Goal: Task Accomplishment & Management: Manage account settings

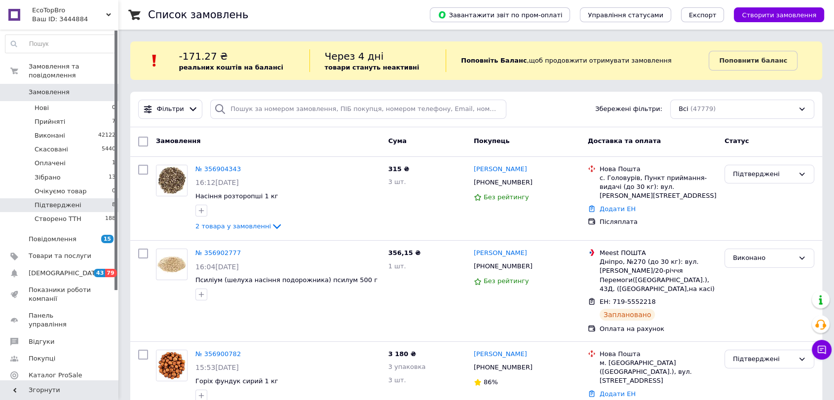
click at [101, 198] on li "Підтверджені 8" at bounding box center [60, 205] width 121 height 14
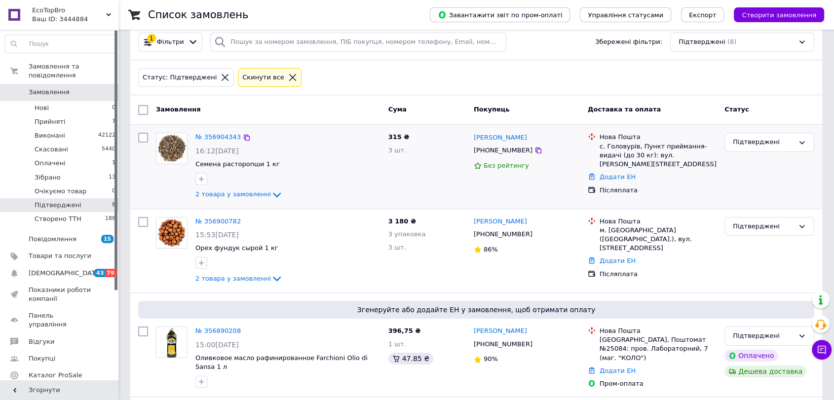
scroll to position [65, 0]
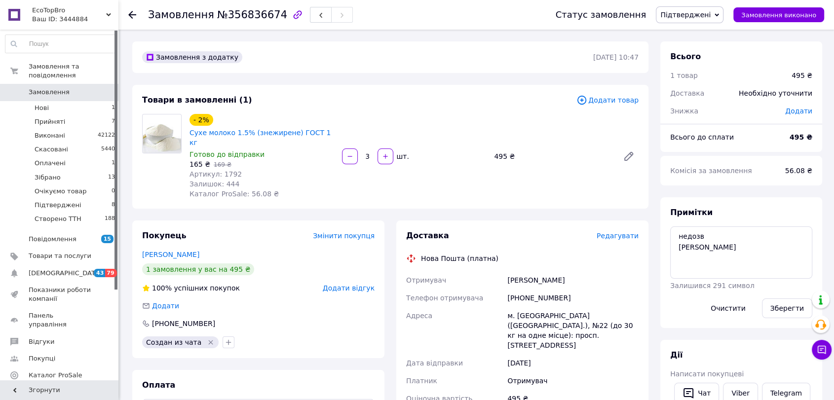
click at [533, 293] on div "+380678866049" at bounding box center [572, 298] width 135 height 18
click at [533, 289] on div "+380678866049" at bounding box center [572, 298] width 135 height 18
copy div "380678866049"
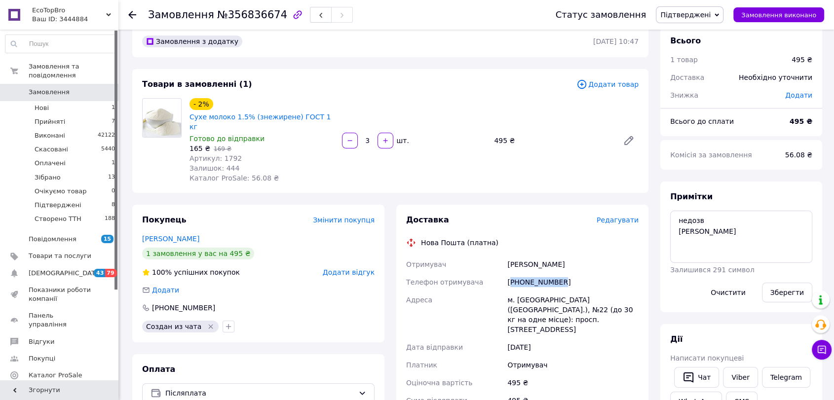
scroll to position [274, 0]
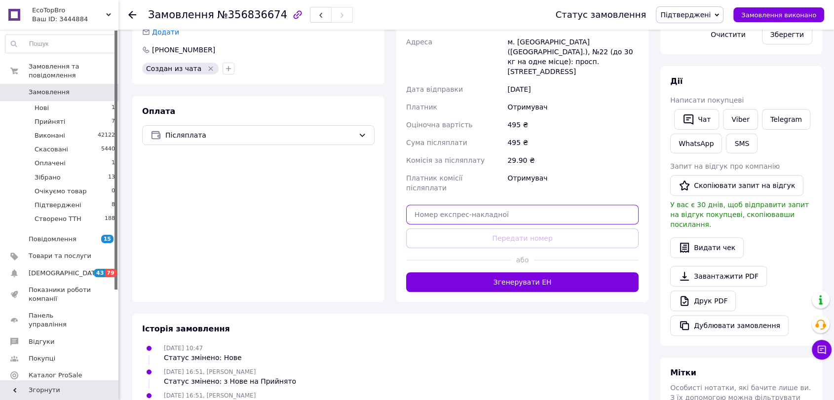
click at [521, 205] on input "text" at bounding box center [522, 215] width 233 height 20
paste input "20451225309286"
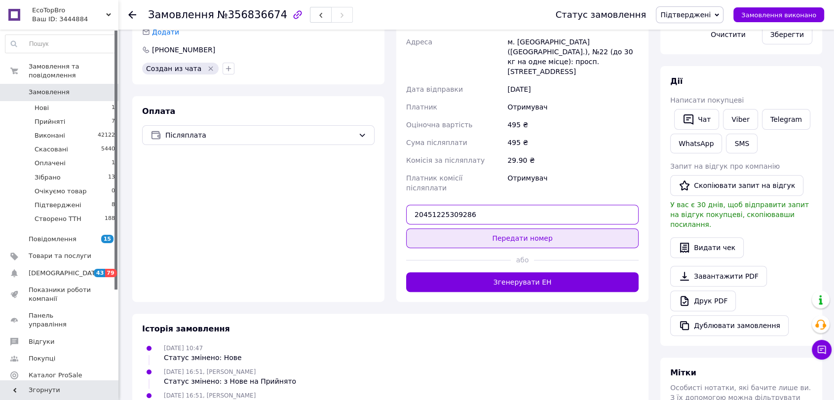
type input "20451225309286"
click at [524, 229] on button "Передати номер" at bounding box center [522, 239] width 233 height 20
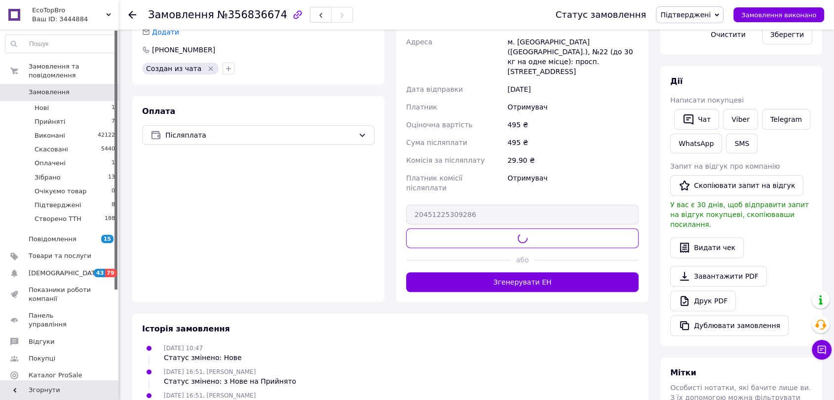
click at [688, 16] on span "Підтверджені" at bounding box center [686, 15] width 50 height 8
click at [705, 118] on li "Створено ТТН" at bounding box center [690, 123] width 67 height 15
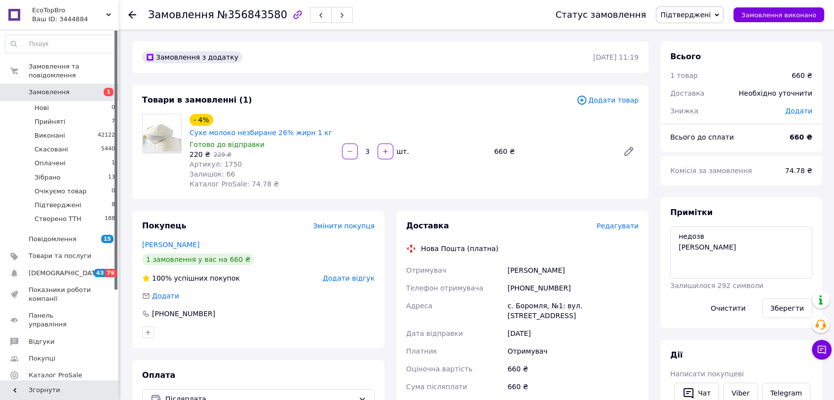
click at [534, 288] on div "+380994039592" at bounding box center [572, 288] width 135 height 18
copy div "380994039592"
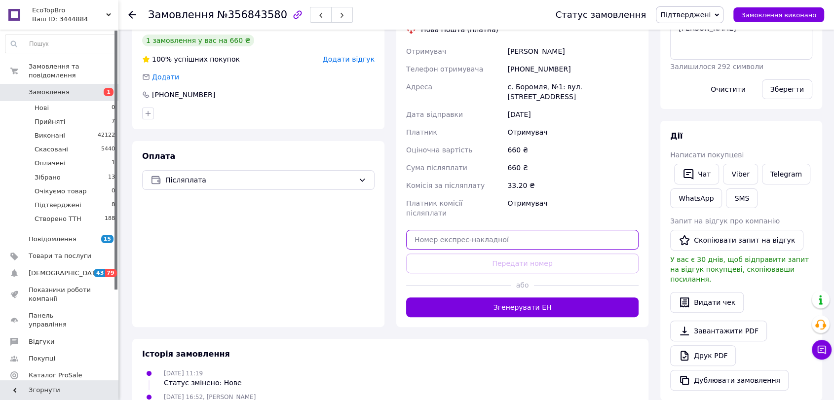
click at [506, 230] on input "text" at bounding box center [522, 240] width 233 height 20
paste input "20451225310934"
type input "20451225310934"
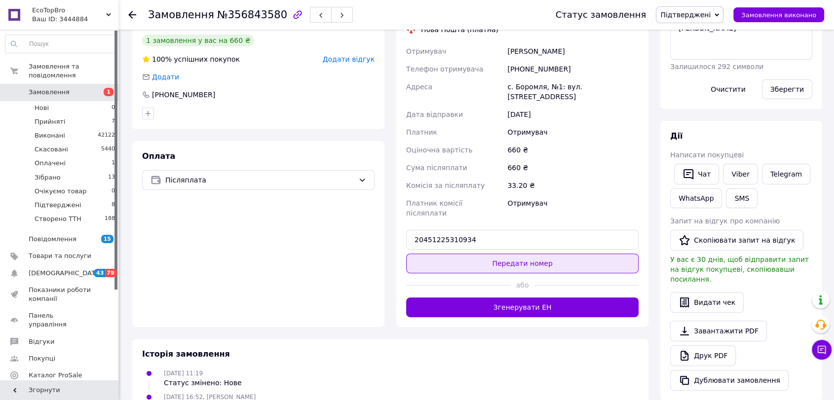
click at [511, 254] on button "Передати номер" at bounding box center [522, 264] width 233 height 20
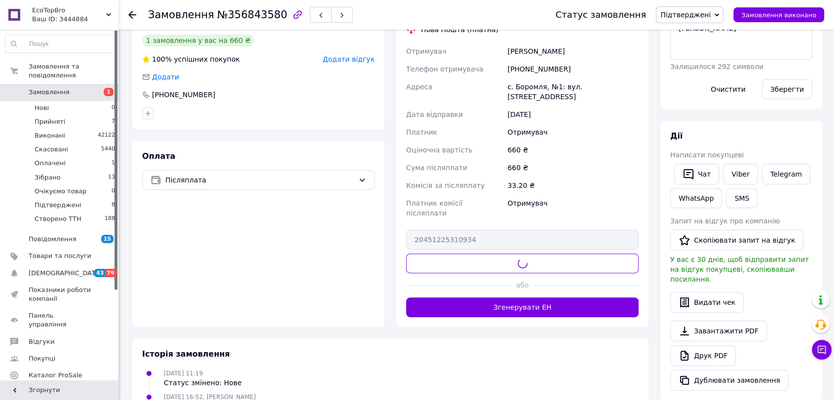
click at [709, 17] on span "Підтверджені" at bounding box center [686, 15] width 50 height 8
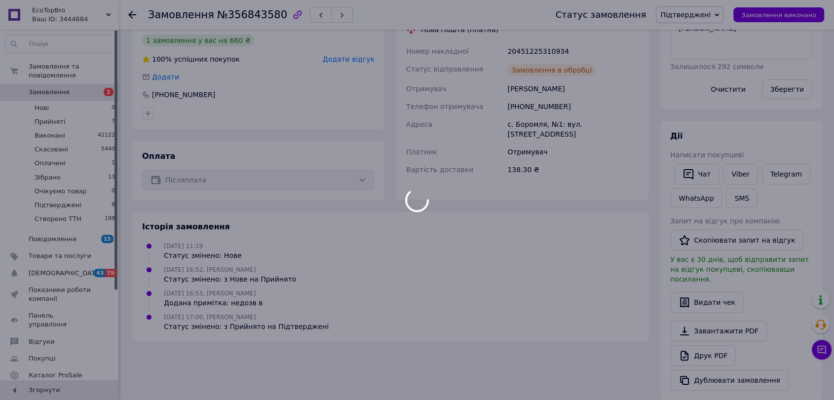
click at [695, 117] on div at bounding box center [417, 200] width 834 height 400
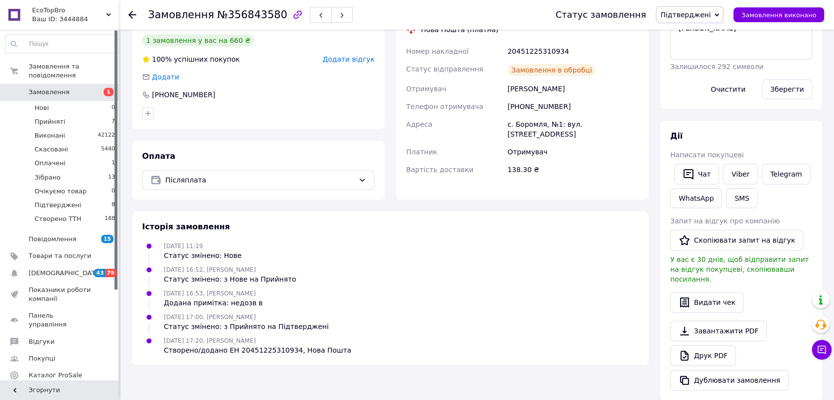
click at [695, 17] on span "Підтверджені" at bounding box center [686, 15] width 50 height 8
click at [707, 119] on li "Створено ТТН" at bounding box center [690, 123] width 67 height 15
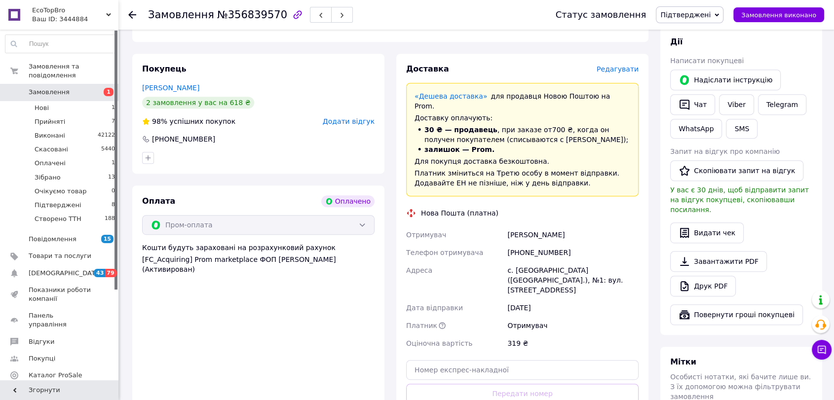
scroll to position [438, 0]
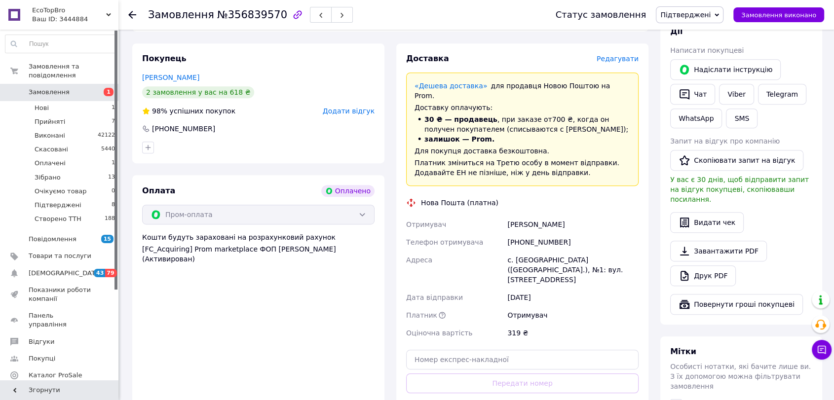
click at [524, 233] on div "[PHONE_NUMBER]" at bounding box center [572, 242] width 135 height 18
copy div "380504549309"
click at [542, 251] on div "с. [GEOGRAPHIC_DATA] ([GEOGRAPHIC_DATA].), №1: вул. [STREET_ADDRESS]" at bounding box center [572, 270] width 135 height 38
copy div "Володимирівське"
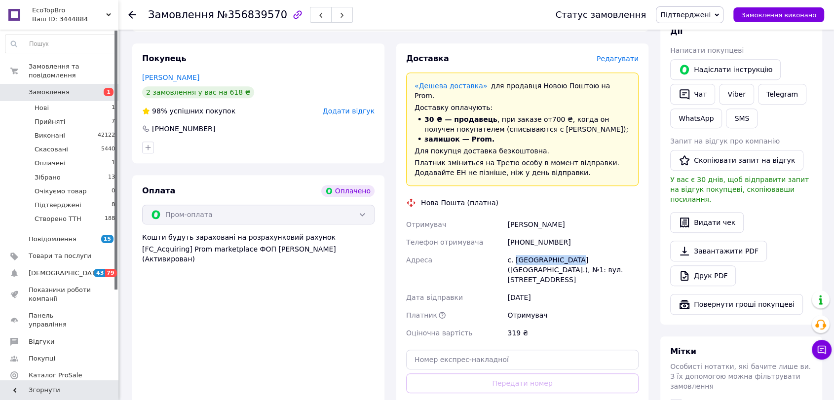
click at [542, 251] on div "с. [GEOGRAPHIC_DATA] ([GEOGRAPHIC_DATA].), №1: вул. [STREET_ADDRESS]" at bounding box center [572, 270] width 135 height 38
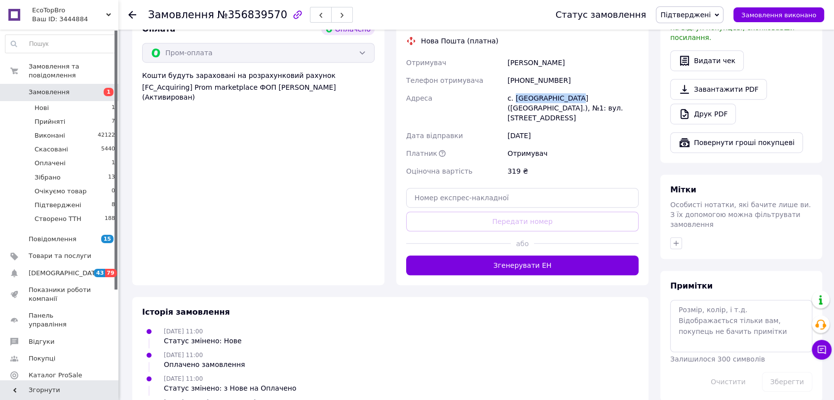
scroll to position [603, 0]
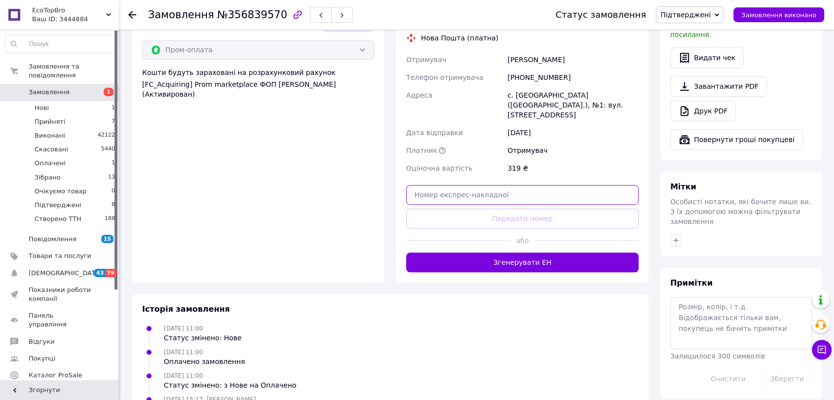
click at [477, 185] on input "text" at bounding box center [522, 195] width 233 height 20
paste input "20451225310241"
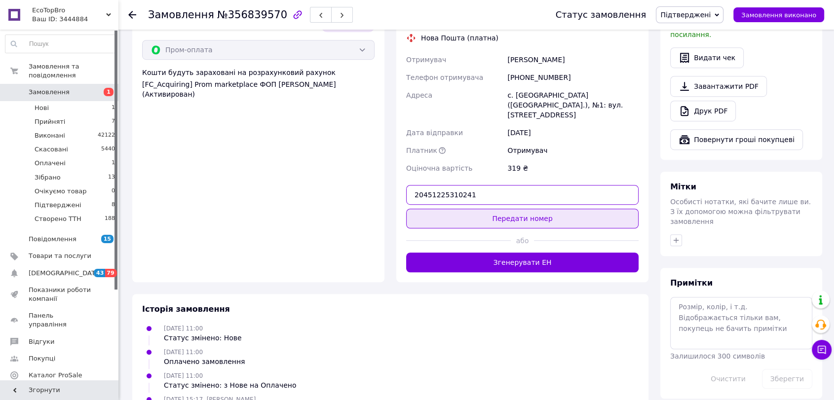
type input "20451225310241"
click at [483, 209] on button "Передати номер" at bounding box center [522, 219] width 233 height 20
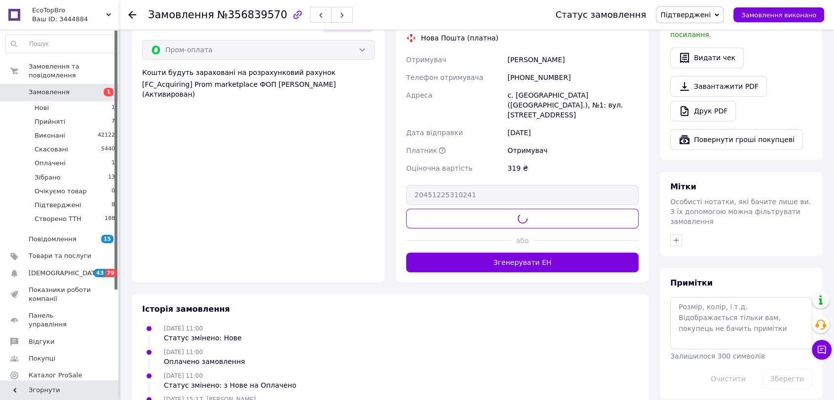
click at [691, 13] on span "Підтверджені" at bounding box center [686, 15] width 50 height 8
click at [700, 116] on li "Створено ТТН" at bounding box center [690, 123] width 67 height 15
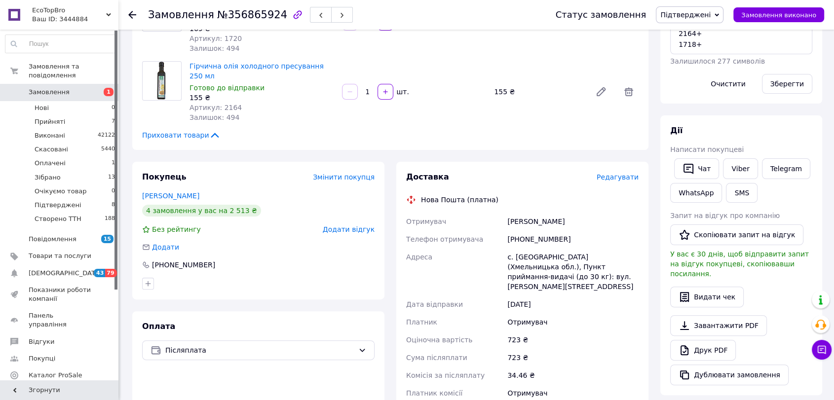
scroll to position [329, 0]
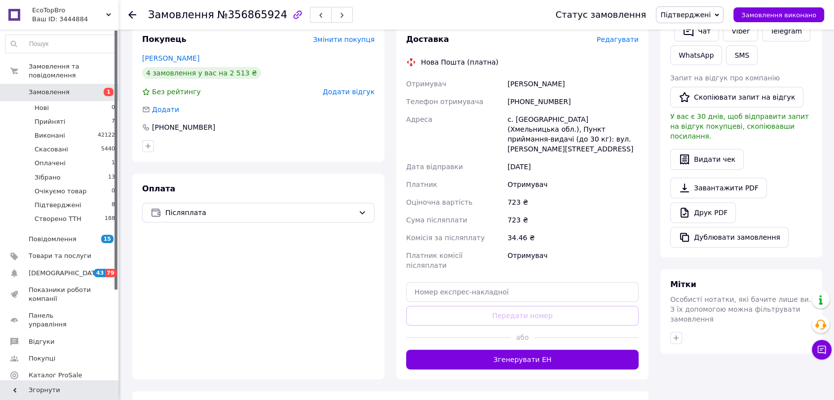
click at [526, 93] on div "+380676058350" at bounding box center [572, 102] width 135 height 18
click at [529, 93] on div "+380676058350" at bounding box center [572, 102] width 135 height 18
copy div "380676058350"
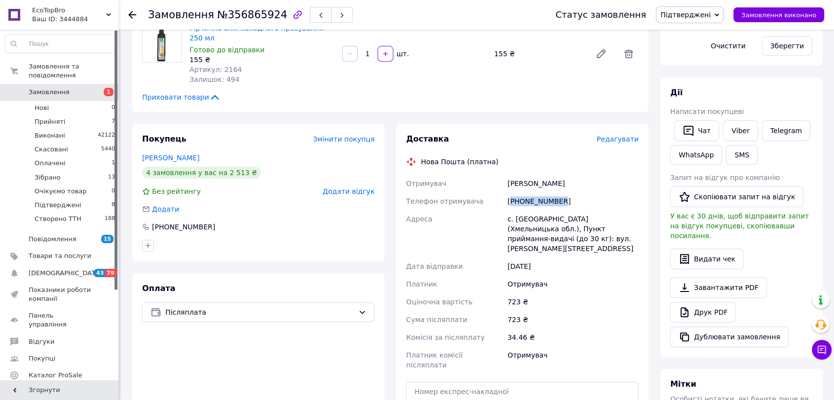
scroll to position [438, 0]
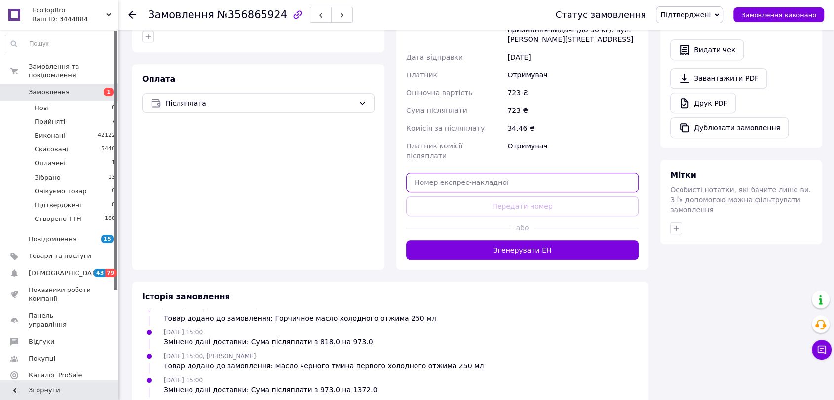
click at [503, 173] on input "text" at bounding box center [522, 183] width 233 height 20
paste input "20451225311940"
type input "20451225311940"
click at [488, 196] on button "Передати номер" at bounding box center [522, 206] width 233 height 20
click at [703, 17] on span "Підтверджені" at bounding box center [686, 15] width 50 height 8
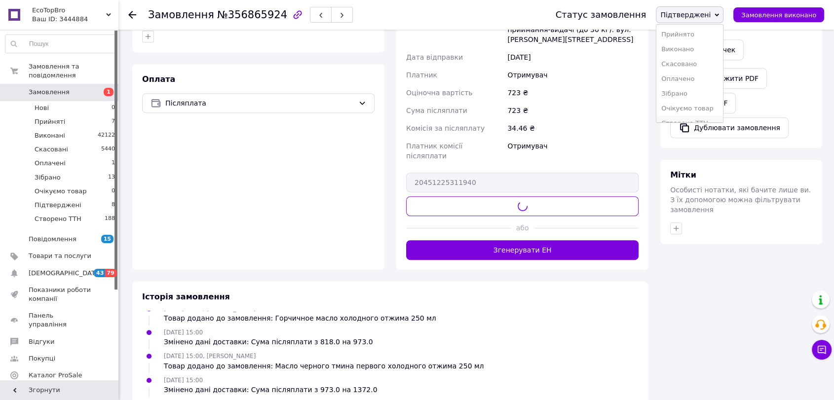
click at [719, 116] on li "Створено ТТН" at bounding box center [690, 123] width 67 height 15
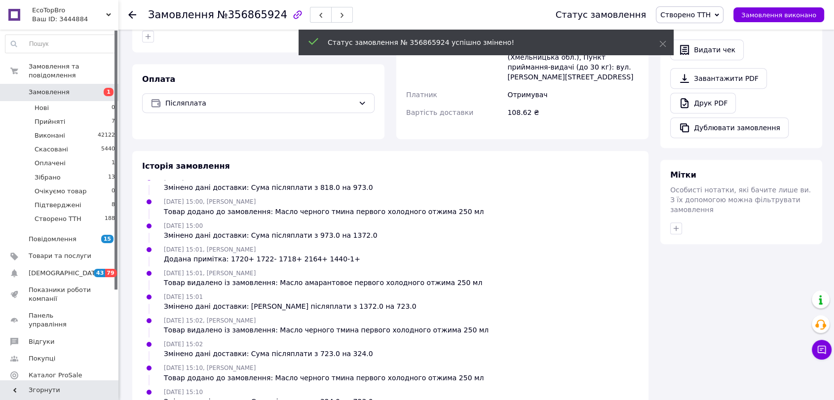
scroll to position [355, 0]
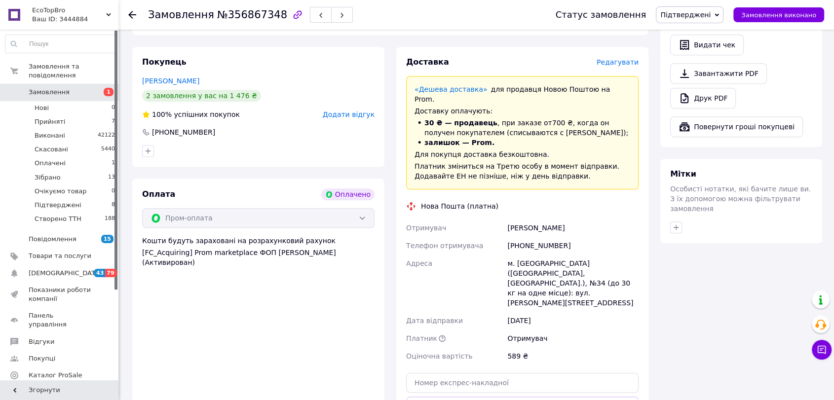
scroll to position [768, 0]
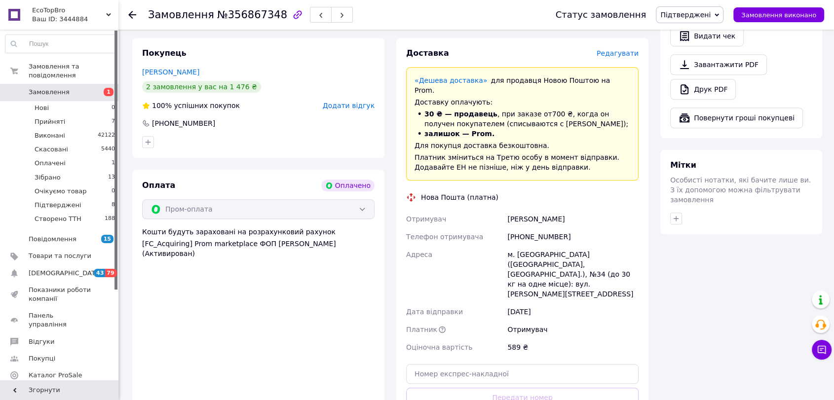
click at [534, 228] on div "[PHONE_NUMBER]" at bounding box center [572, 237] width 135 height 18
copy div "380661661068"
click at [542, 246] on div "м. [GEOGRAPHIC_DATA] ([GEOGRAPHIC_DATA], [GEOGRAPHIC_DATA].), №34 (до 30 кг на …" at bounding box center [572, 274] width 135 height 57
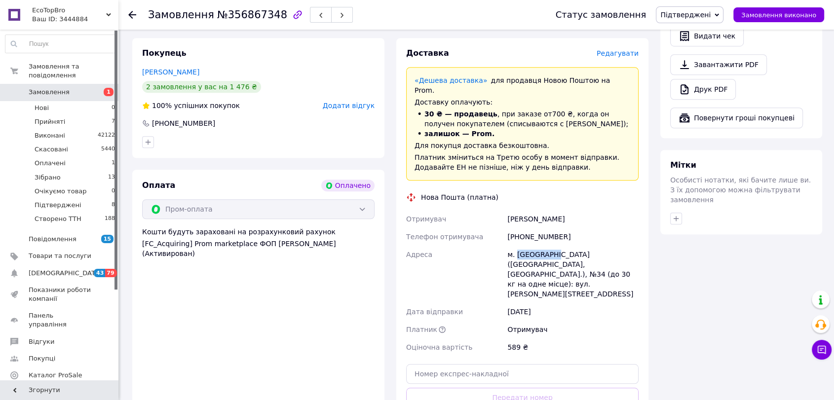
click at [542, 246] on div "м. [GEOGRAPHIC_DATA] ([GEOGRAPHIC_DATA], [GEOGRAPHIC_DATA].), №34 (до 30 кг на …" at bounding box center [572, 274] width 135 height 57
copy div "[GEOGRAPHIC_DATA]"
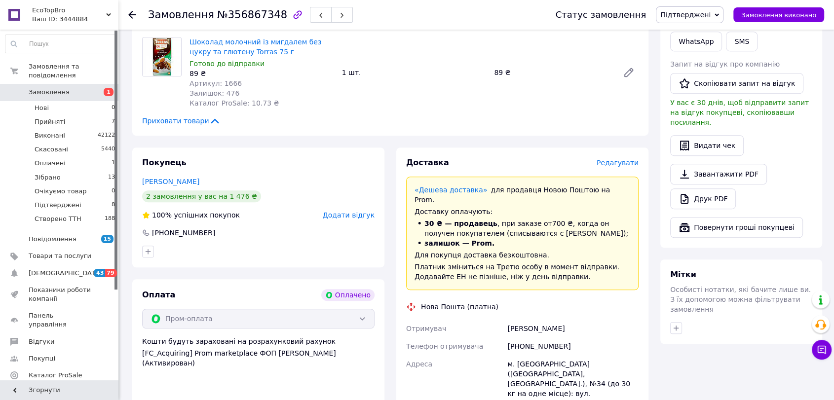
drag, startPoint x: 427, startPoint y: 341, endPoint x: 360, endPoint y: 306, distance: 75.7
click at [360, 309] on div "Пром-оплата" at bounding box center [258, 319] width 233 height 20
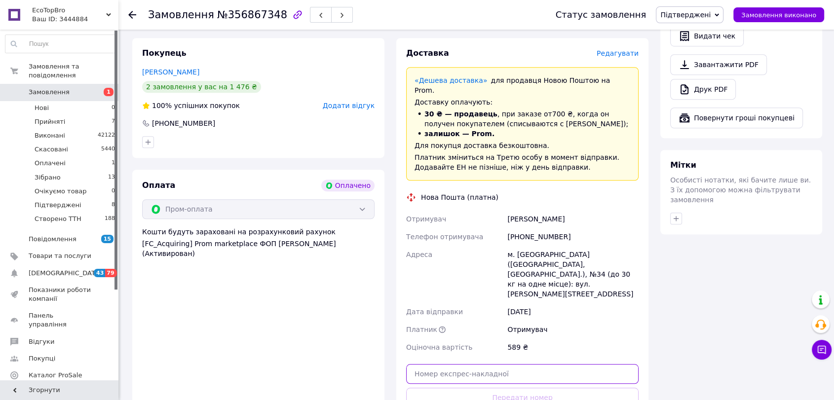
click at [505, 364] on input "text" at bounding box center [522, 374] width 233 height 20
paste input "20451225313536"
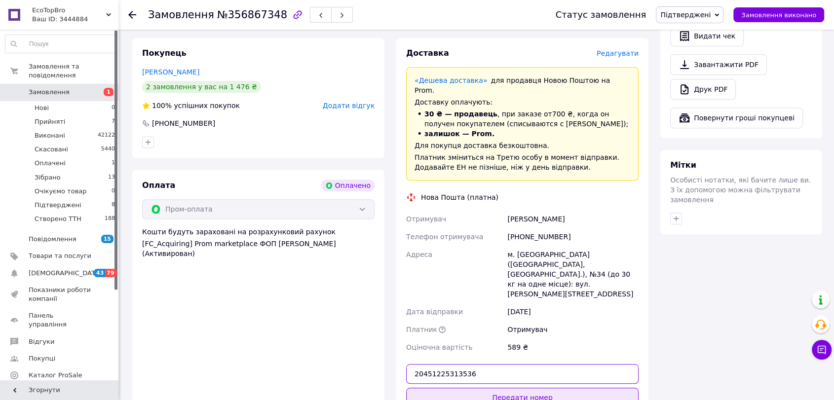
type input "20451225313536"
click at [513, 388] on button "Передати номер" at bounding box center [522, 398] width 233 height 20
click at [691, 18] on span "Підтверджені" at bounding box center [686, 15] width 50 height 8
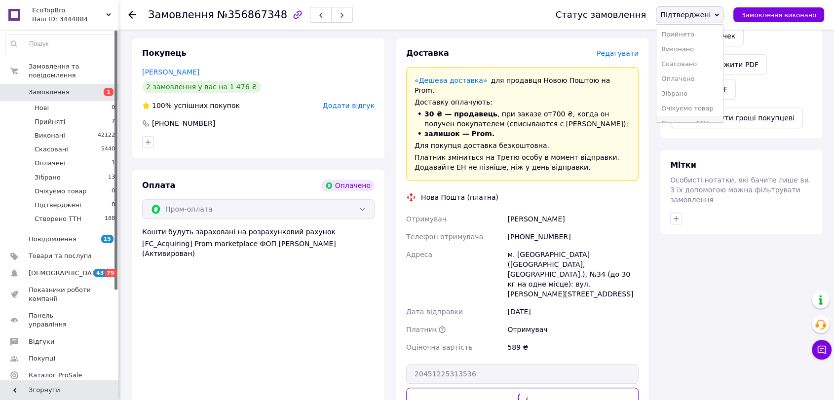
click at [700, 117] on li "Створено ТТН" at bounding box center [690, 123] width 67 height 15
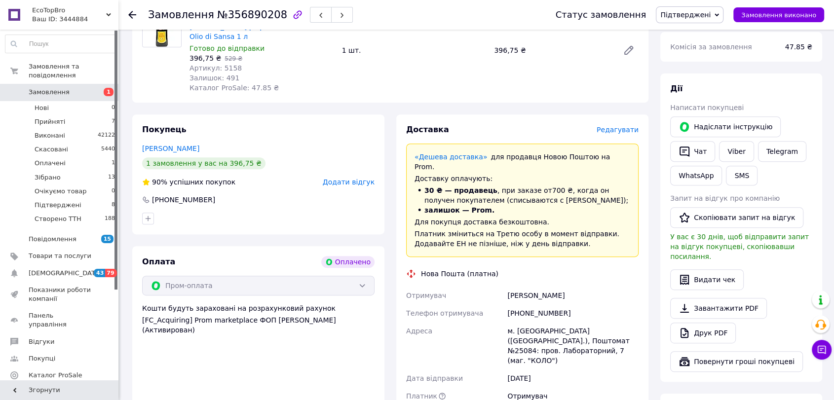
scroll to position [384, 0]
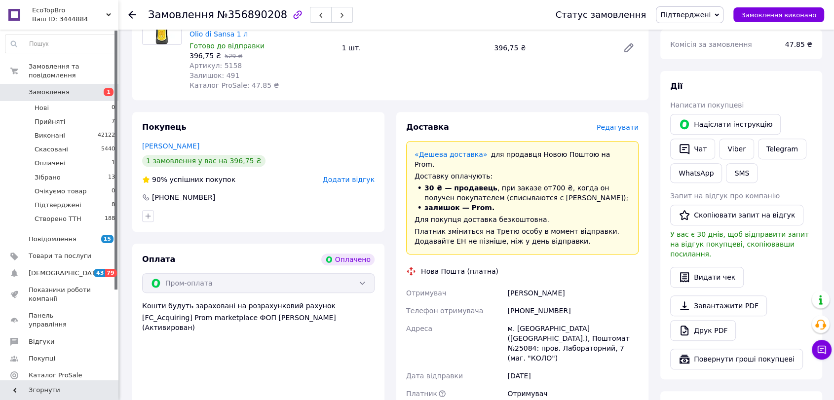
click at [531, 302] on div "+380992200220" at bounding box center [572, 311] width 135 height 18
copy div "380992200220"
click at [518, 320] on div "м. Київ (Київська обл.), Поштомат №25084: пров. Лабораторний, 7 (маг. "КОЛО")" at bounding box center [572, 343] width 135 height 47
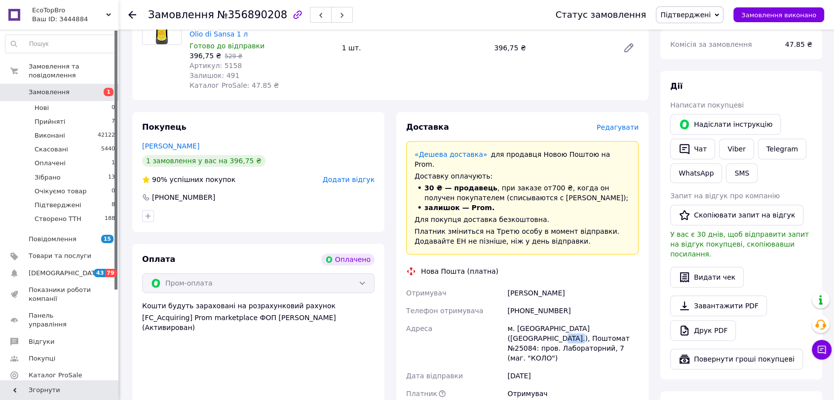
copy div "25084"
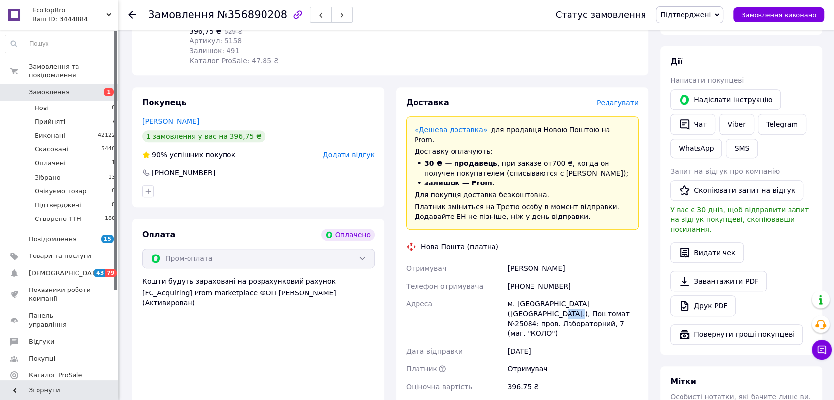
scroll to position [548, 0]
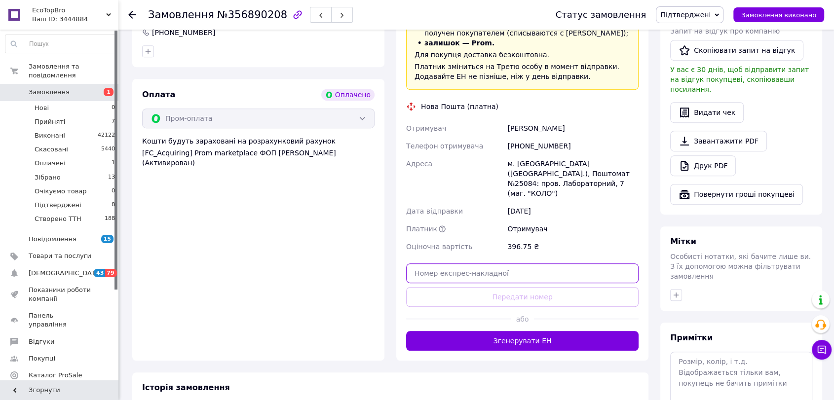
click at [518, 264] on input "text" at bounding box center [522, 274] width 233 height 20
paste input "20451225314297"
type input "20451225314297"
drag, startPoint x: 519, startPoint y: 261, endPoint x: 680, endPoint y: 1, distance: 306.2
click at [519, 287] on button "Передати номер" at bounding box center [522, 297] width 233 height 20
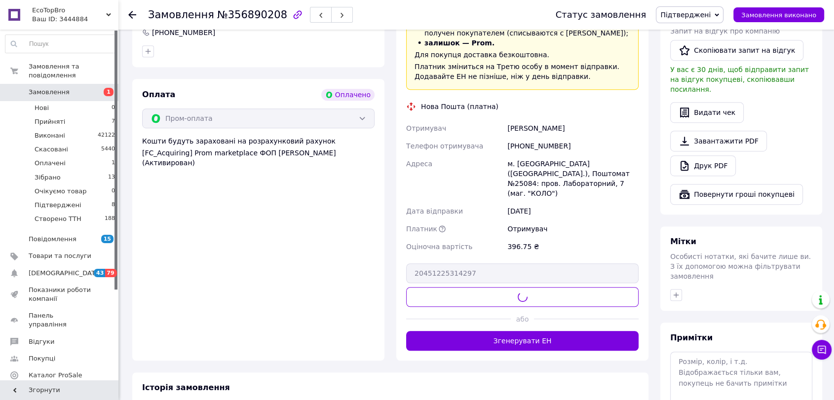
click at [685, 13] on span "Підтверджені" at bounding box center [686, 15] width 50 height 8
click at [696, 118] on li "Створено ТТН" at bounding box center [690, 123] width 67 height 15
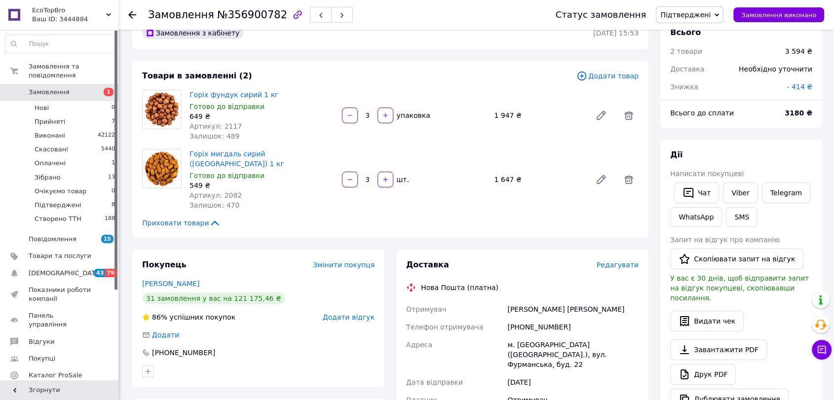
scroll to position [55, 0]
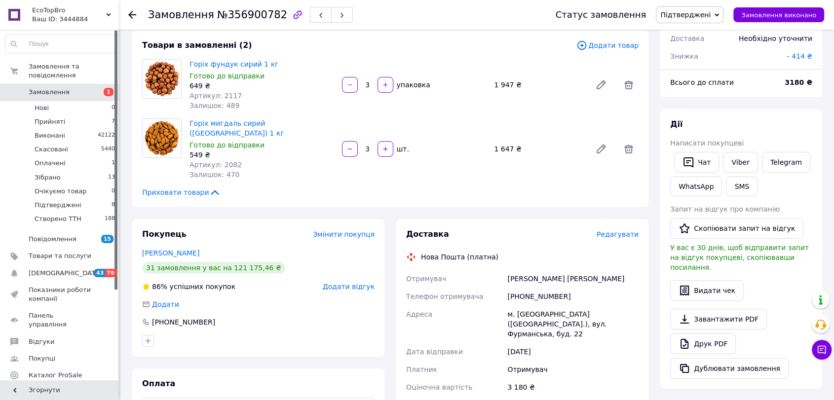
click at [545, 288] on div "[PHONE_NUMBER]" at bounding box center [572, 297] width 135 height 18
copy div "380634324128"
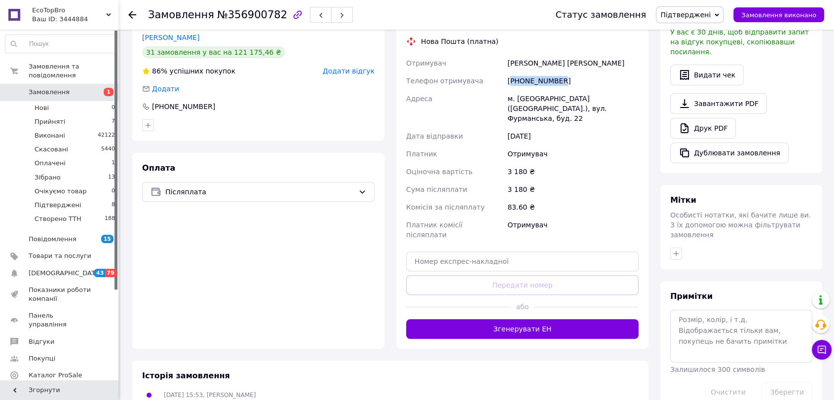
scroll to position [274, 0]
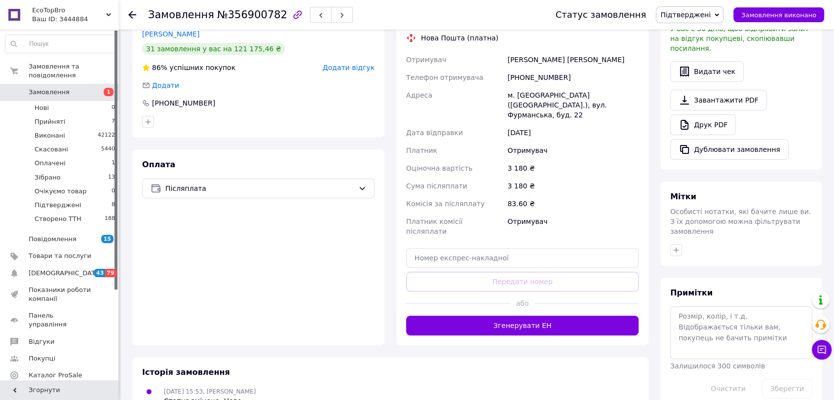
click at [523, 86] on div "м. [GEOGRAPHIC_DATA] ([GEOGRAPHIC_DATA].), вул. Фурманська, буд. 22" at bounding box center [572, 105] width 135 height 38
copy div "[GEOGRAPHIC_DATA]"
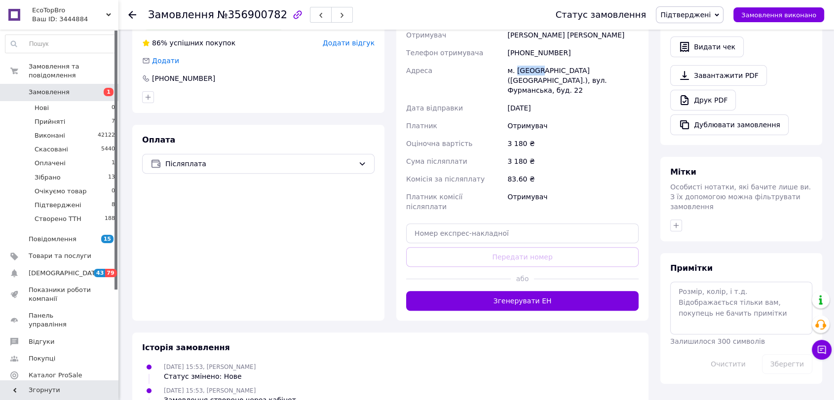
scroll to position [219, 0]
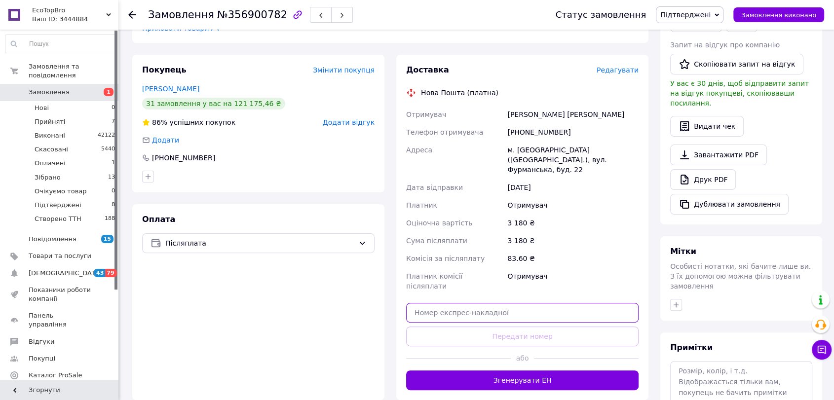
click at [446, 303] on input "text" at bounding box center [522, 313] width 233 height 20
paste input "20451225315441"
type input "20451225315441"
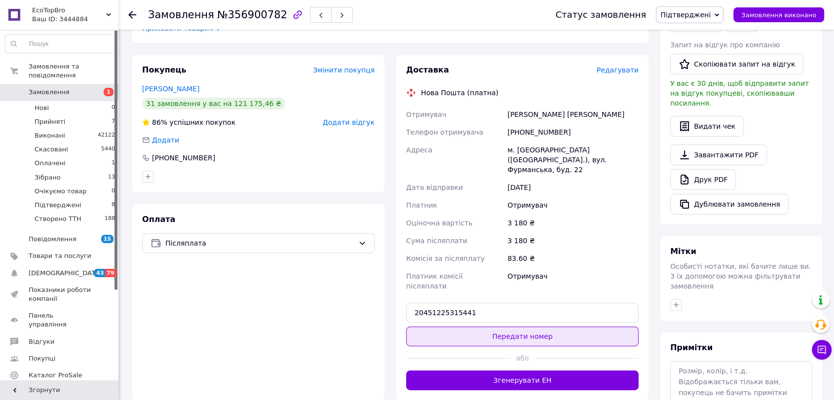
drag, startPoint x: 456, startPoint y: 300, endPoint x: 739, endPoint y: 13, distance: 403.5
click at [457, 327] on button "Передати номер" at bounding box center [522, 337] width 233 height 20
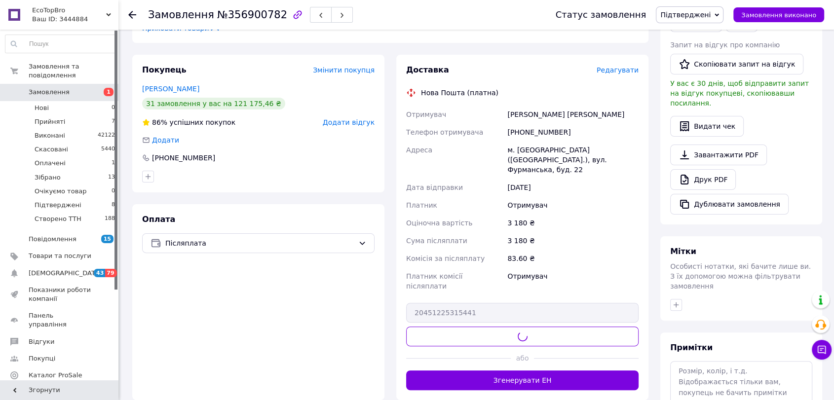
click at [705, 15] on span "Підтверджені" at bounding box center [686, 15] width 50 height 8
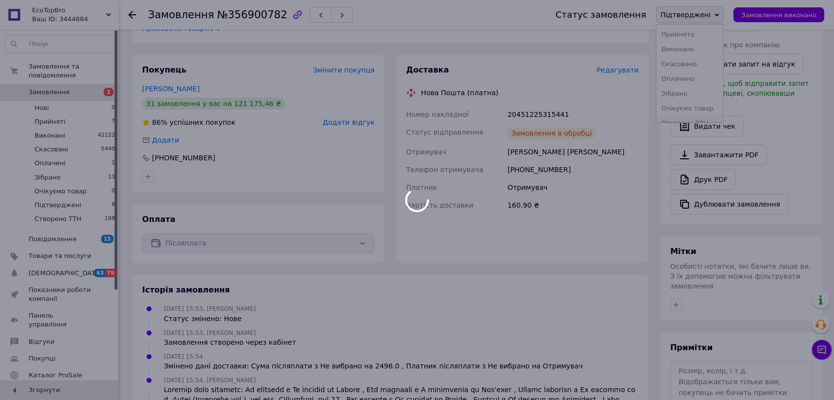
click at [707, 122] on li "Створено ТТН" at bounding box center [690, 123] width 67 height 15
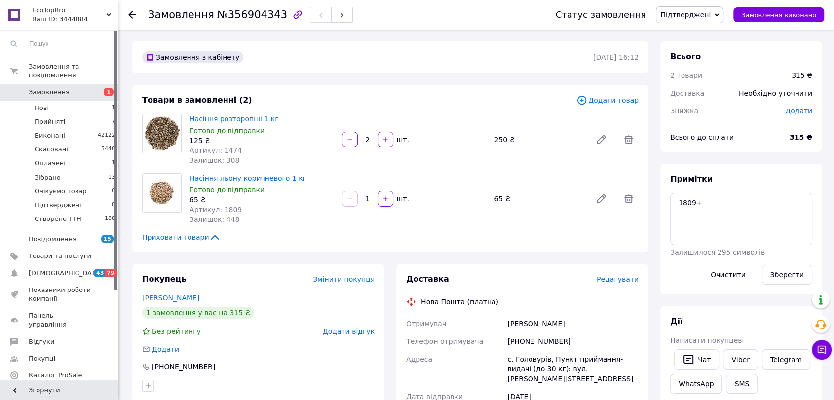
click at [546, 339] on div "+380506167671" at bounding box center [572, 342] width 135 height 18
copy div "380506167671"
click at [546, 339] on div "+380506167671" at bounding box center [572, 342] width 135 height 18
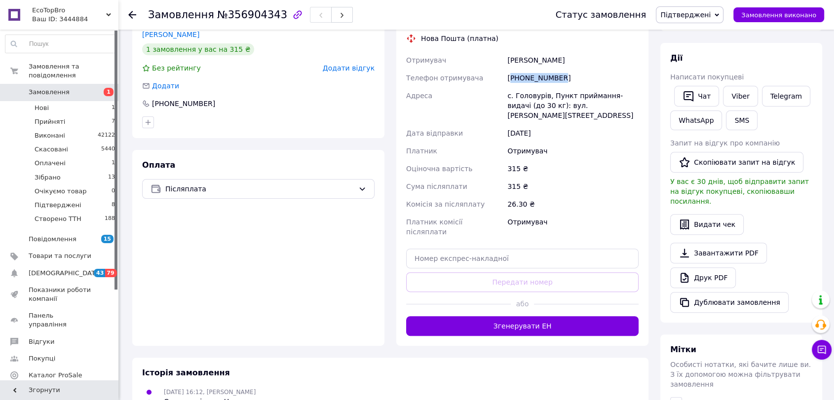
scroll to position [274, 0]
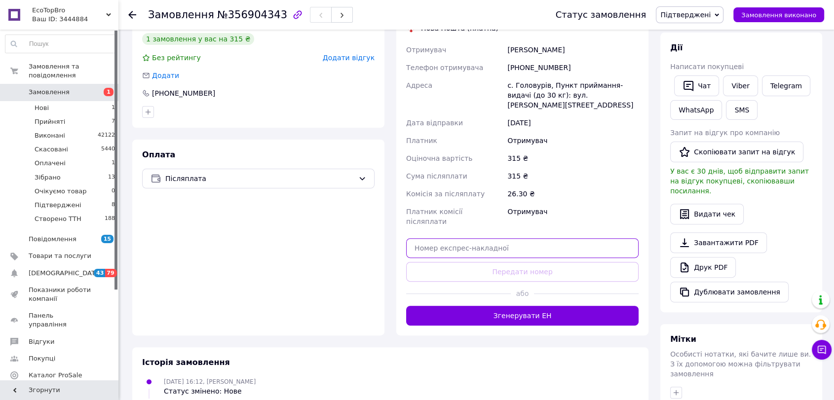
drag, startPoint x: 538, startPoint y: 229, endPoint x: 540, endPoint y: 243, distance: 14.5
click at [539, 238] on input "text" at bounding box center [522, 248] width 233 height 20
paste input "20451225316170"
type input "20451225316170"
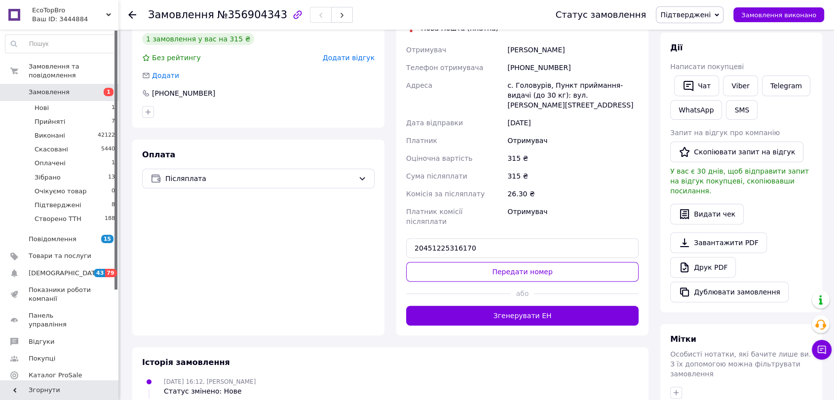
drag, startPoint x: 534, startPoint y: 243, endPoint x: 552, endPoint y: 214, distance: 35.1
click at [529, 262] on button "Передати номер" at bounding box center [522, 272] width 233 height 20
click at [705, 1] on div "Статус замовлення Підтверджені Прийнято Виконано Скасовано Оплачено Зібрано Очі…" at bounding box center [680, 15] width 288 height 30
drag, startPoint x: 702, startPoint y: 10, endPoint x: 704, endPoint y: 20, distance: 10.1
click at [703, 11] on span "Підтверджені" at bounding box center [686, 15] width 50 height 8
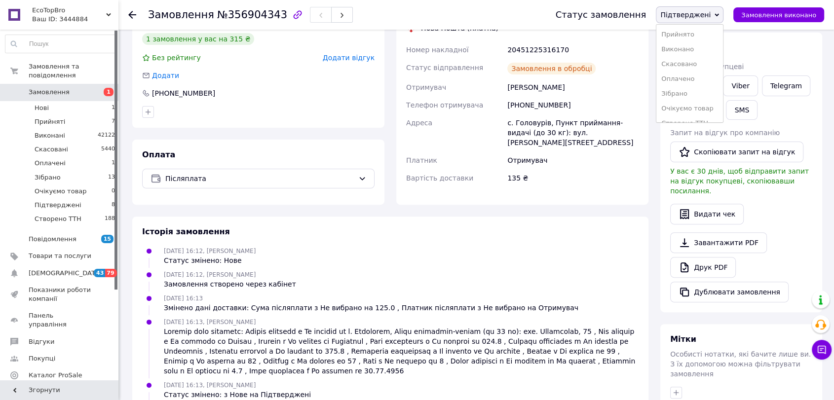
click at [707, 119] on li "Створено ТТН" at bounding box center [690, 123] width 67 height 15
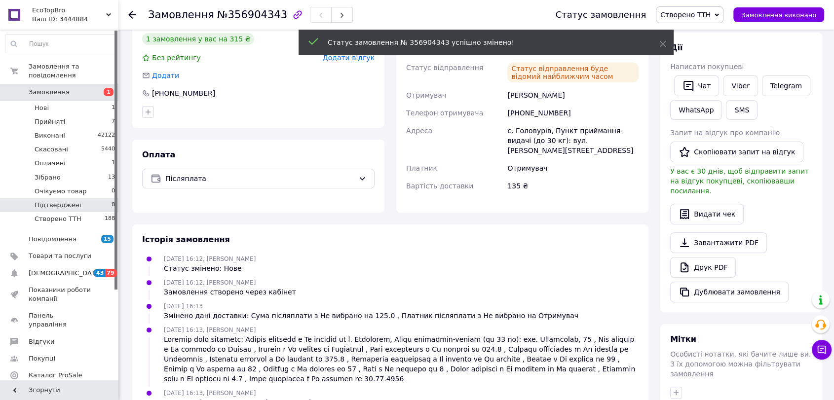
click at [95, 198] on li "Підтверджені 8" at bounding box center [60, 205] width 121 height 14
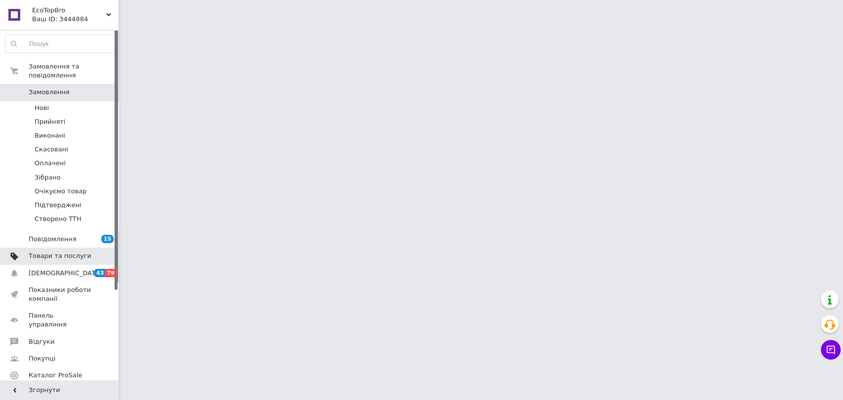
click at [76, 252] on span "Товари та послуги" at bounding box center [60, 256] width 63 height 9
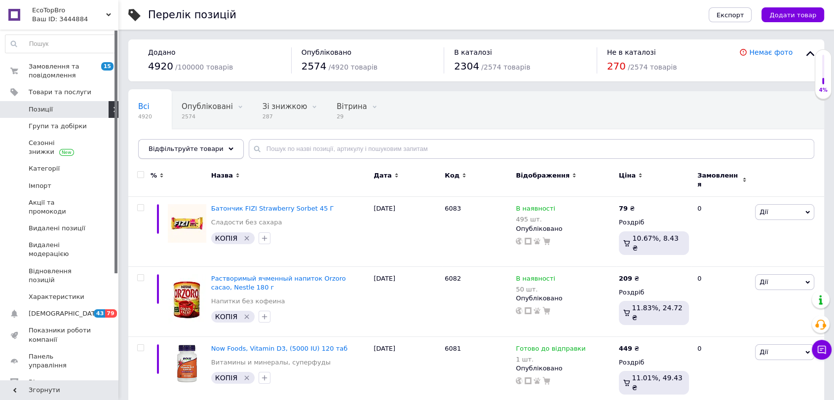
click at [202, 152] on span "Відфільтруйте товари" at bounding box center [186, 148] width 75 height 7
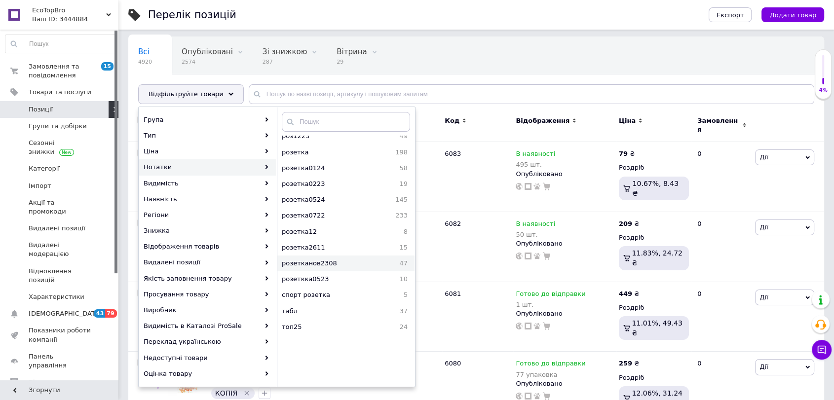
scroll to position [406, 0]
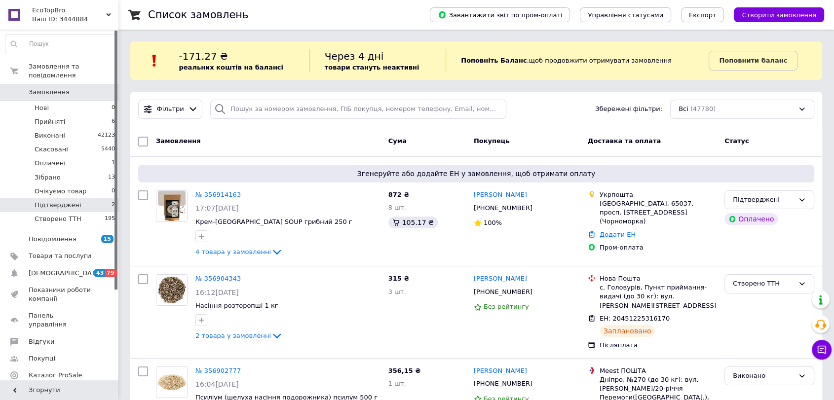
click at [57, 201] on span "Підтверджені" at bounding box center [58, 205] width 47 height 9
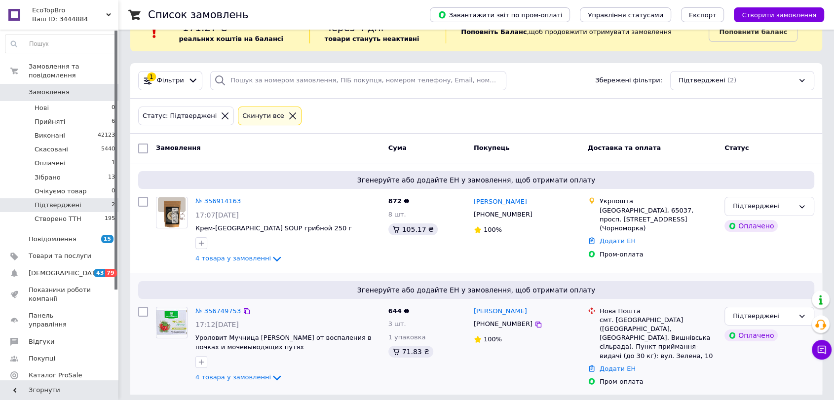
scroll to position [32, 0]
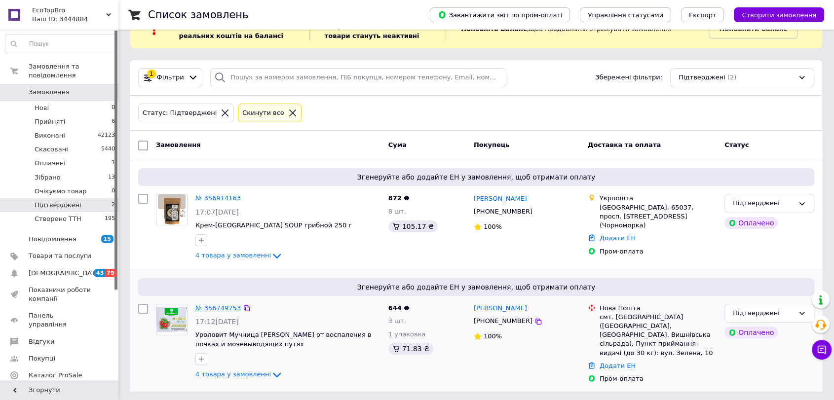
click at [227, 308] on link "№ 356749753" at bounding box center [217, 308] width 45 height 7
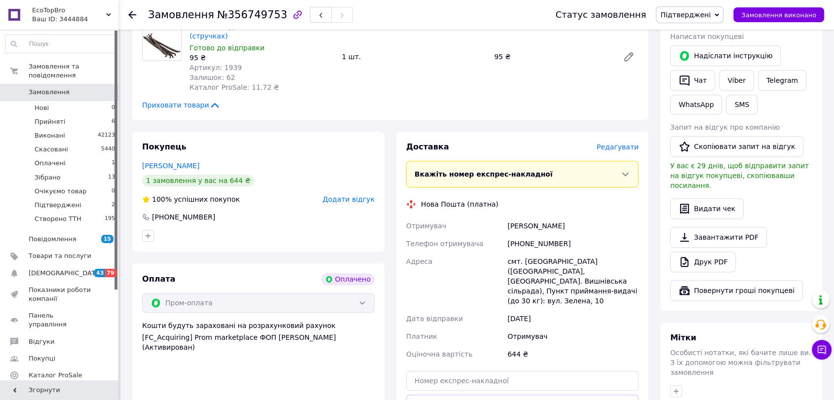
scroll to position [603, 0]
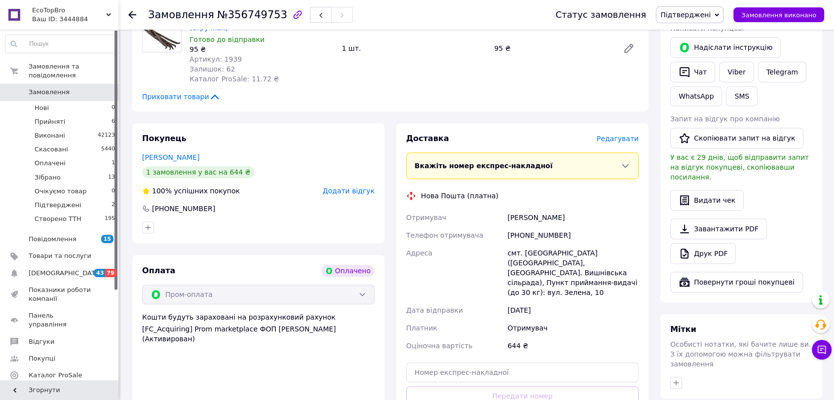
click at [545, 227] on div "+380661417671" at bounding box center [572, 236] width 135 height 18
copy div "380661417671"
click at [530, 244] on div "смт. Вишневе (Дніпропетровська обл., Кам'янський р-н. Вишнівська сільрада), Пун…" at bounding box center [572, 272] width 135 height 57
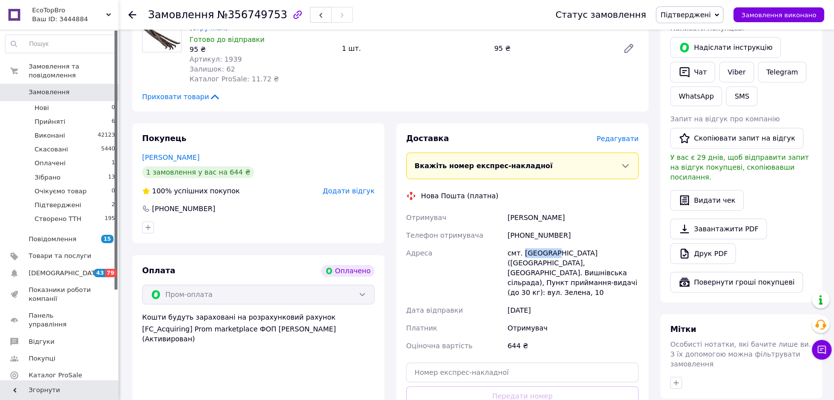
copy div "Вишневе"
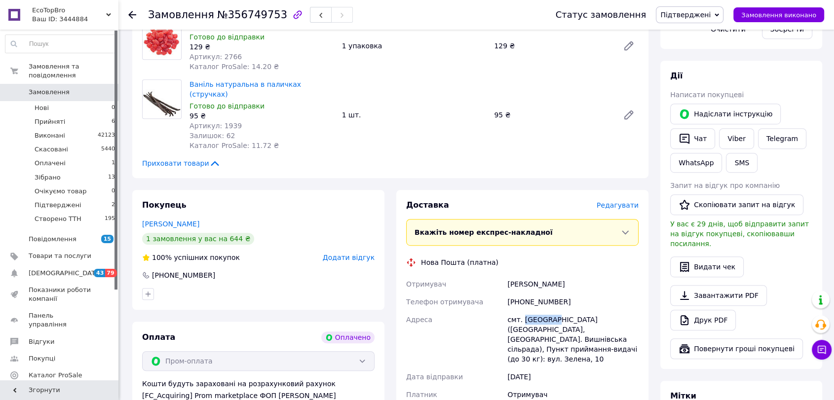
scroll to position [548, 0]
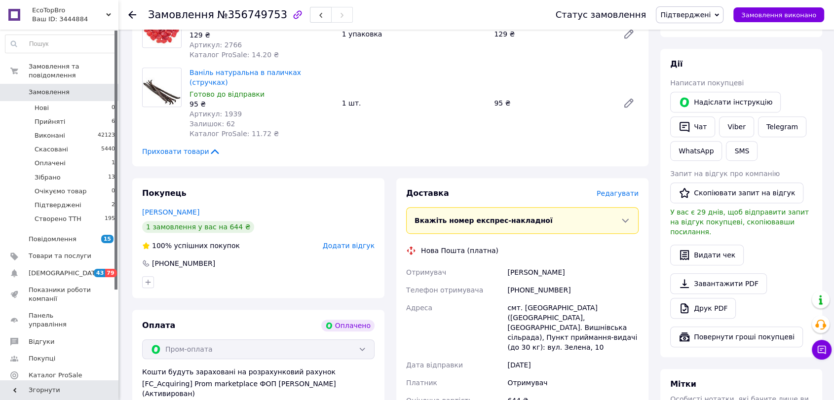
paste input "20451225326883"
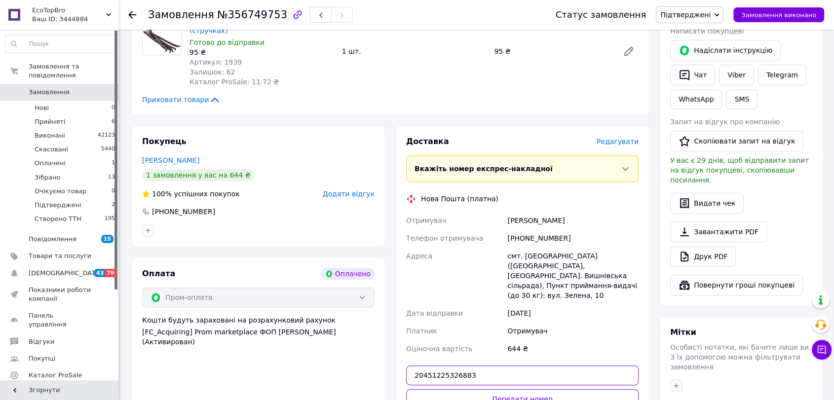
scroll to position [603, 0]
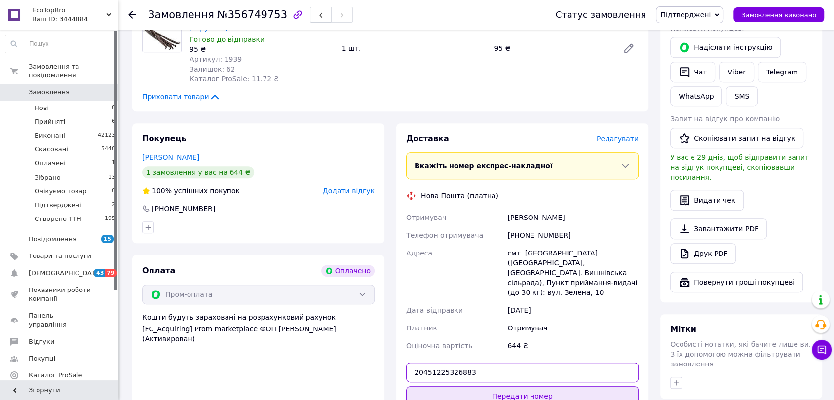
type input "20451225326883"
click at [488, 387] on button "Передати номер" at bounding box center [522, 397] width 233 height 20
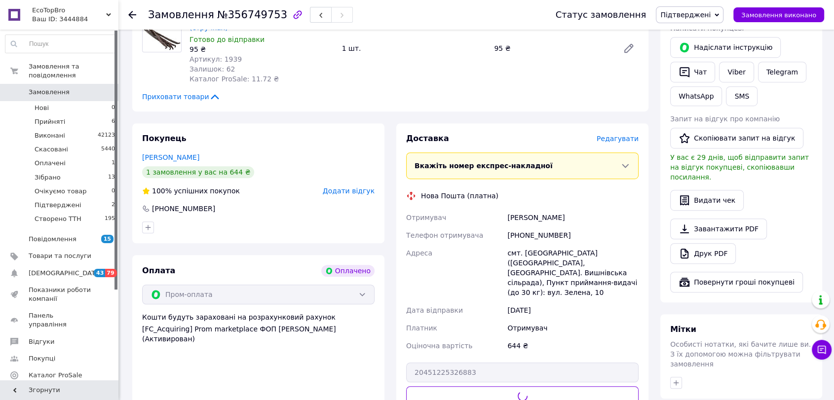
click at [685, 16] on span "Підтверджені" at bounding box center [686, 15] width 50 height 8
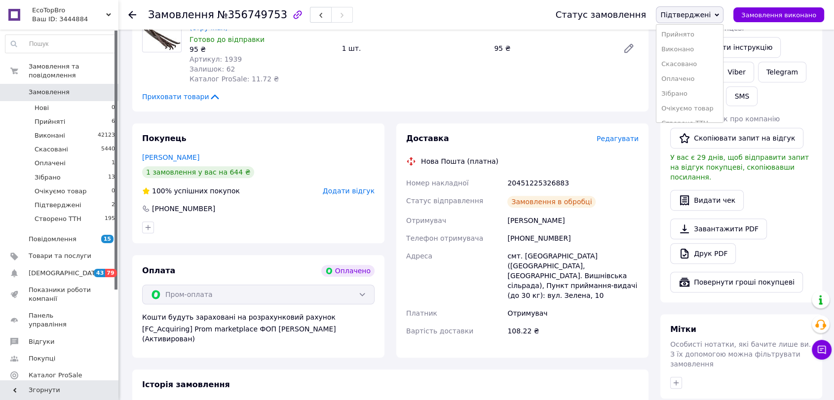
click at [698, 118] on li "Створено ТТН" at bounding box center [690, 123] width 67 height 15
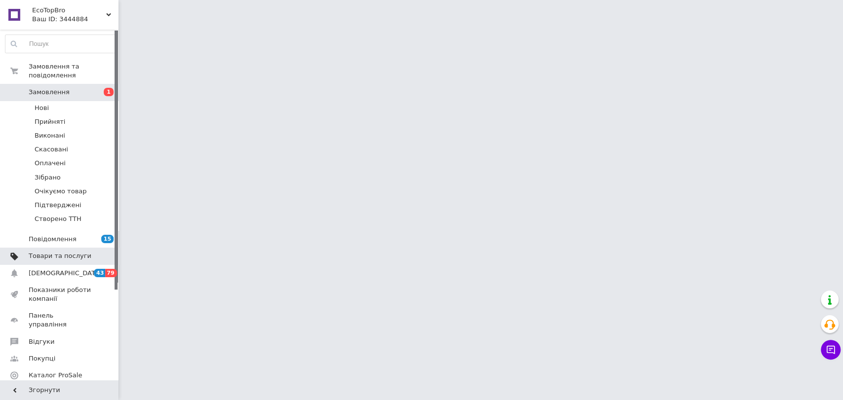
click at [70, 252] on span "Товари та послуги" at bounding box center [60, 256] width 63 height 9
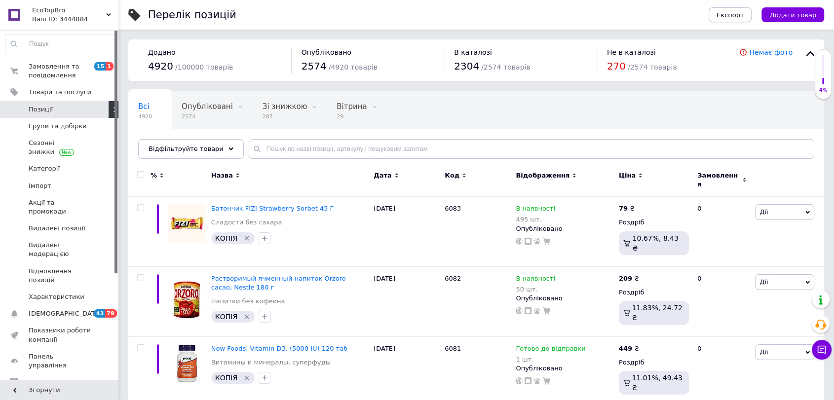
click at [752, 16] on button "Експорт" at bounding box center [730, 14] width 43 height 15
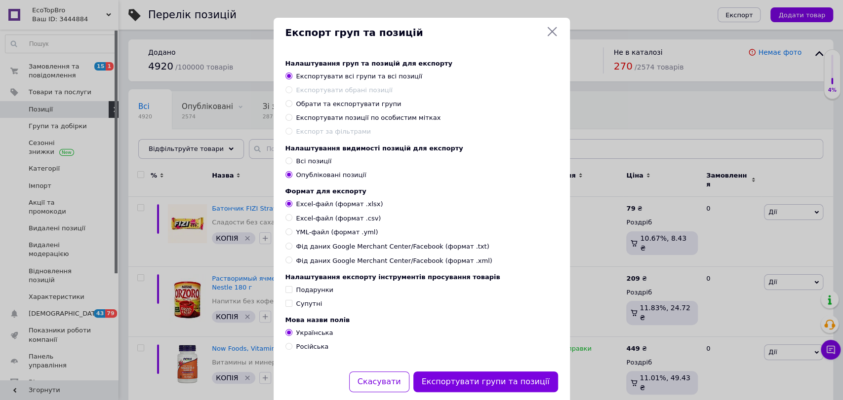
click at [285, 235] on input "YML-файл (формат .yml)" at bounding box center [288, 232] width 6 height 6
radio input "true"
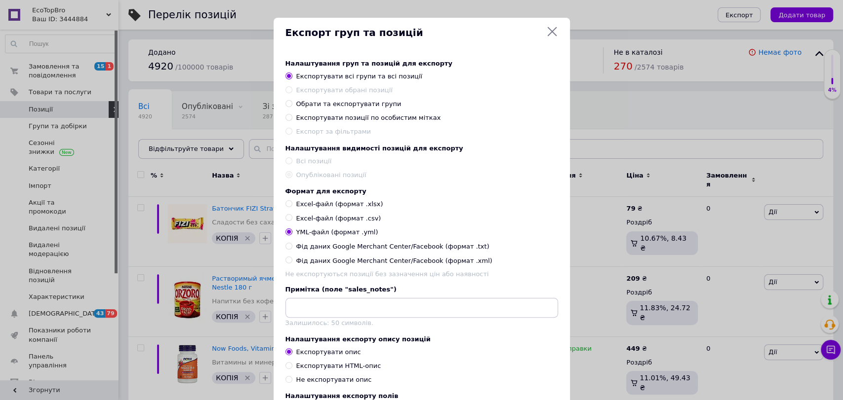
click at [285, 369] on input "Експортувати HTML-опис" at bounding box center [288, 365] width 6 height 6
radio input "true"
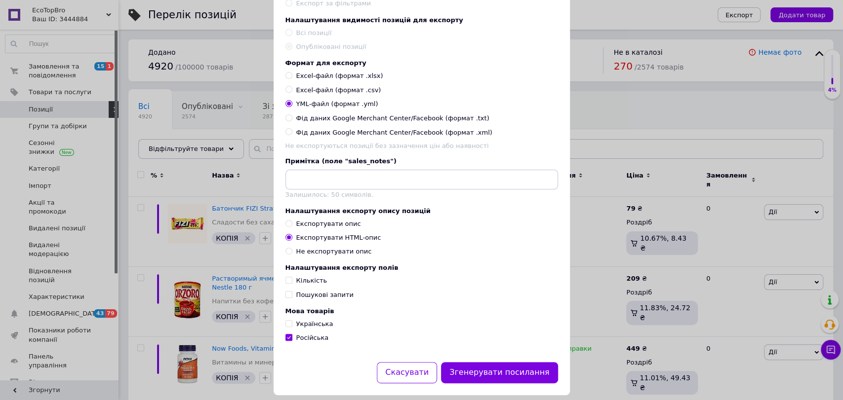
scroll to position [156, 0]
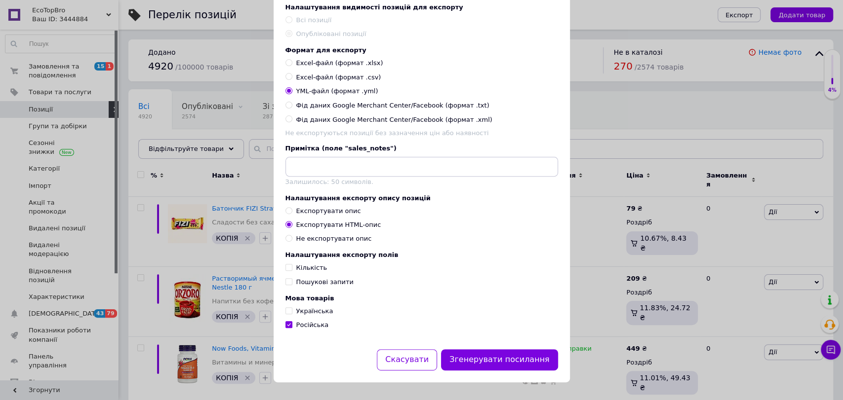
click at [289, 311] on input "Українська" at bounding box center [288, 311] width 6 height 6
checkbox input "true"
click at [478, 358] on button "Згенерувати посилання" at bounding box center [499, 360] width 117 height 21
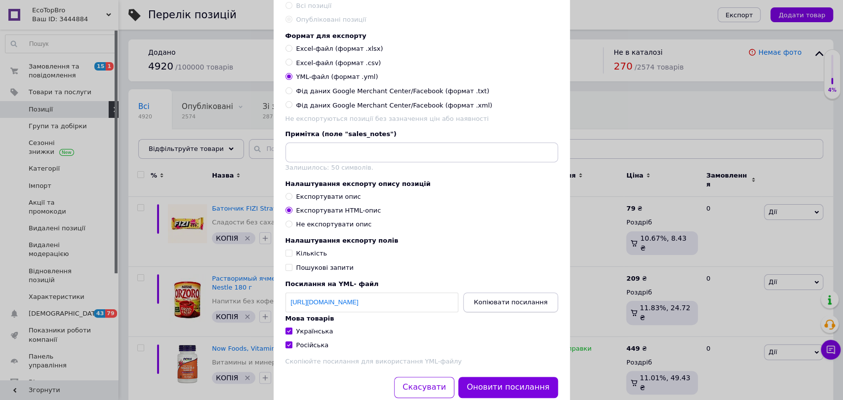
click at [536, 312] on button "Копіювати посилання" at bounding box center [510, 303] width 94 height 20
click at [659, 76] on div "Експорт груп та позицій Налаштування груп та позицій для експорту Експортувати …" at bounding box center [421, 135] width 843 height 583
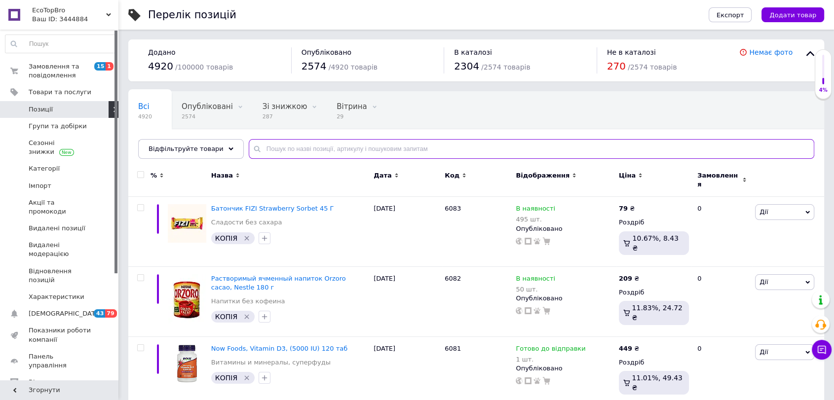
click at [322, 147] on input "text" at bounding box center [532, 149] width 566 height 20
paste input "4336"
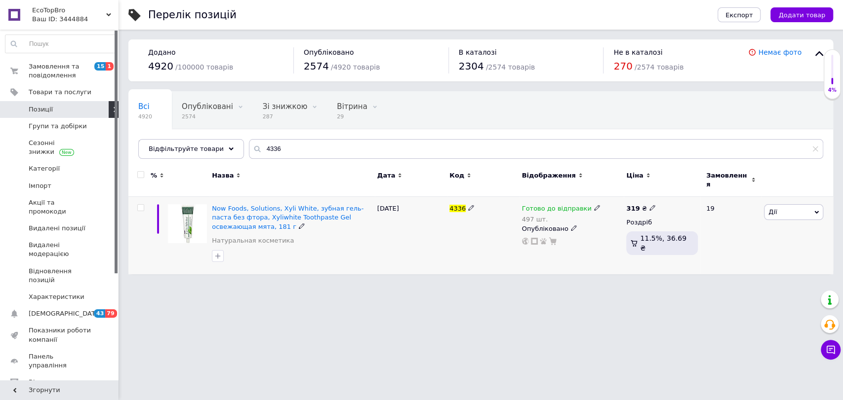
click at [453, 205] on span "4336" at bounding box center [457, 208] width 16 height 7
copy span "4336"
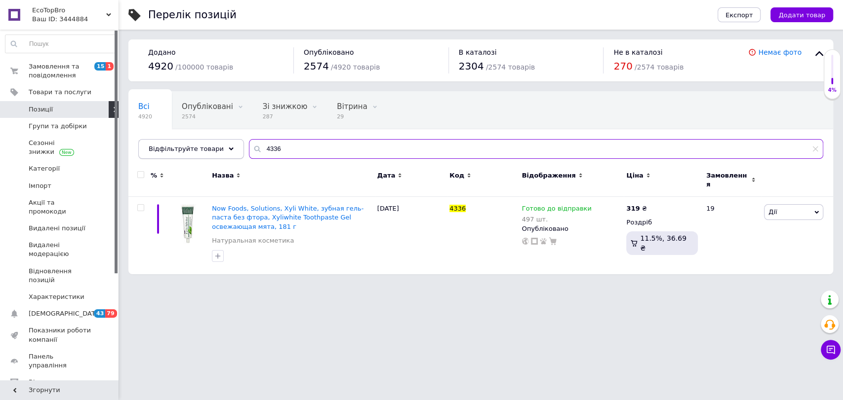
paste input "1257"
drag, startPoint x: 292, startPoint y: 152, endPoint x: 212, endPoint y: 148, distance: 80.0
click at [212, 148] on div "Відфільтруйте товари 1257" at bounding box center [480, 149] width 685 height 20
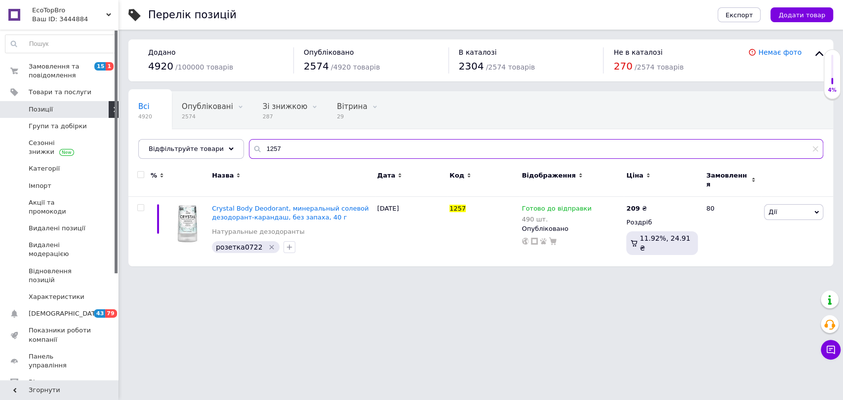
type input "1257"
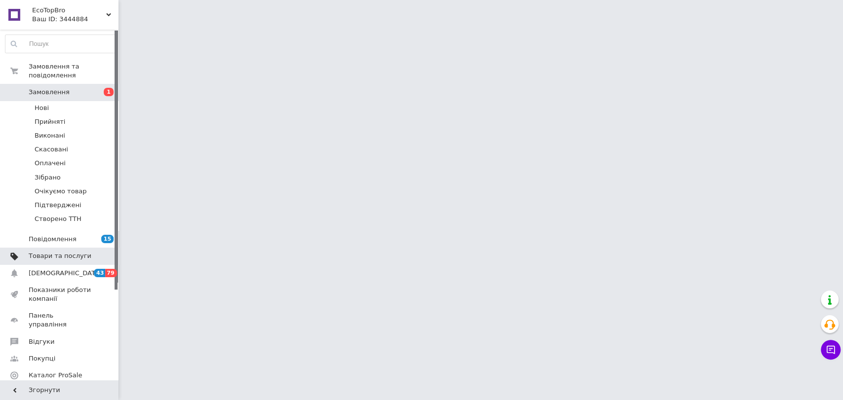
click at [42, 252] on span "Товари та послуги" at bounding box center [60, 256] width 63 height 9
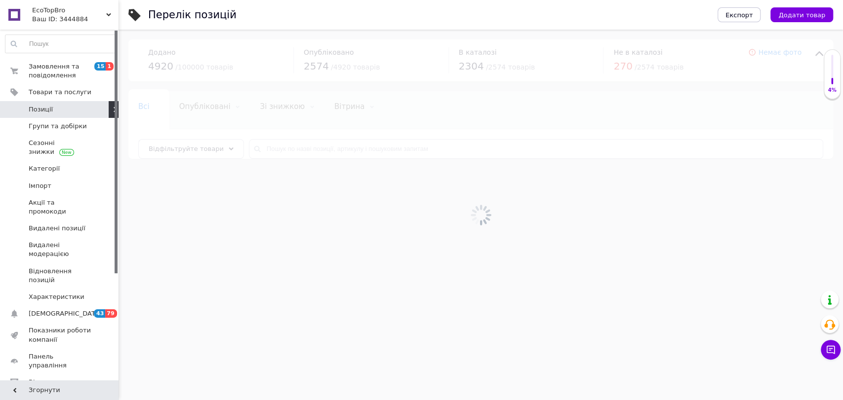
click at [370, 151] on div at bounding box center [480, 215] width 724 height 371
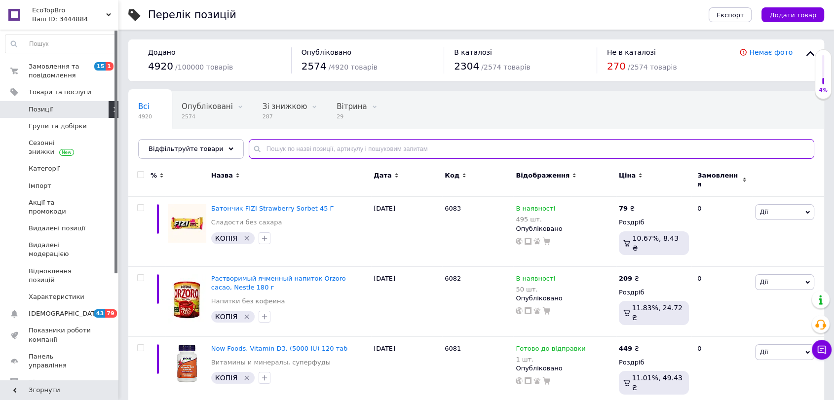
click at [370, 151] on input "text" at bounding box center [532, 149] width 566 height 20
paste input "1277"
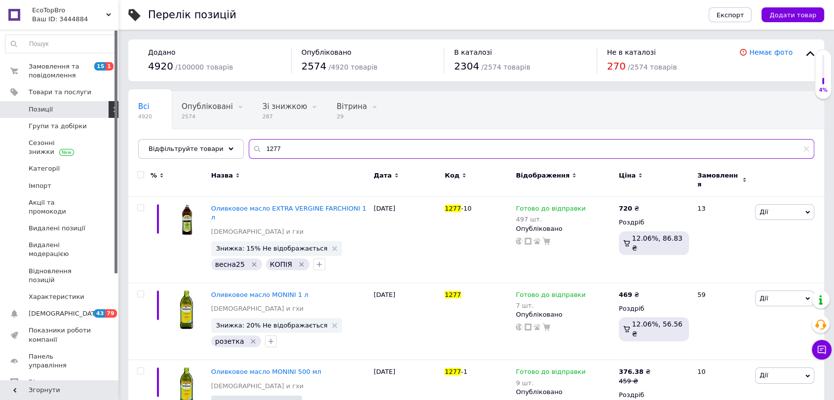
type input "1277"
click at [19, 10] on link at bounding box center [14, 15] width 29 height 30
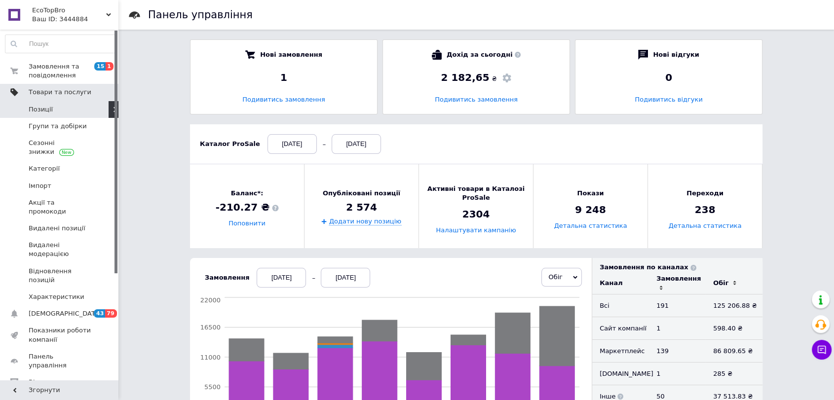
click at [75, 95] on span "Товари та послуги" at bounding box center [60, 92] width 63 height 9
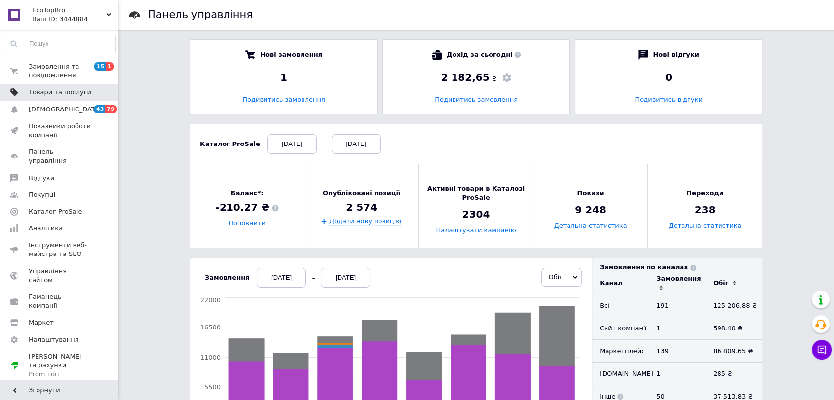
click at [59, 92] on span "Товари та послуги" at bounding box center [60, 92] width 63 height 9
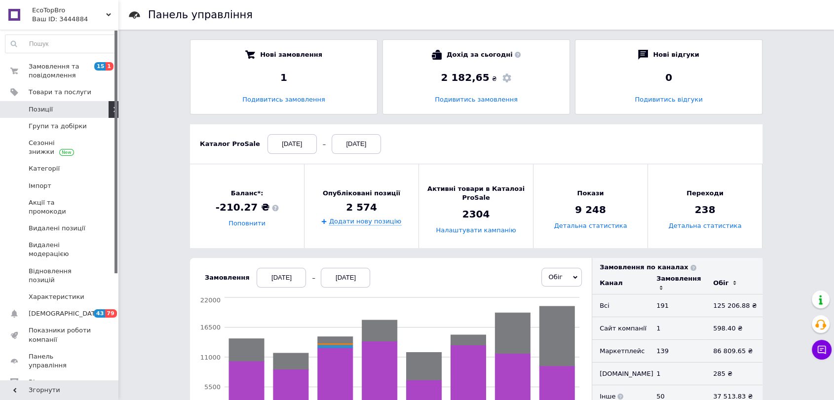
click at [83, 108] on span "Позиції" at bounding box center [60, 109] width 63 height 9
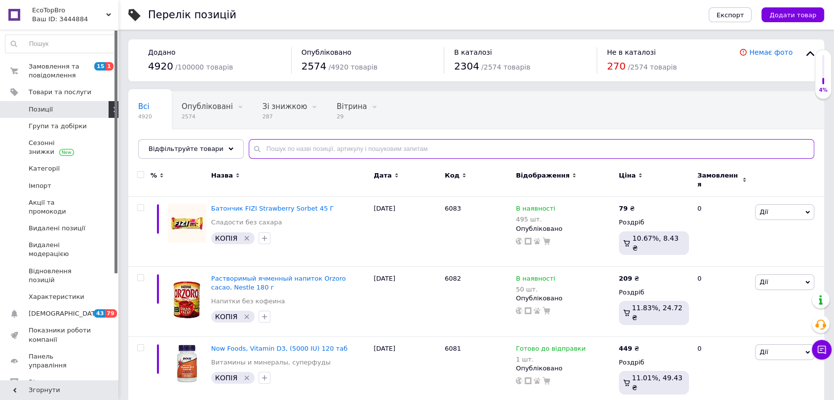
click at [282, 151] on input "text" at bounding box center [532, 149] width 566 height 20
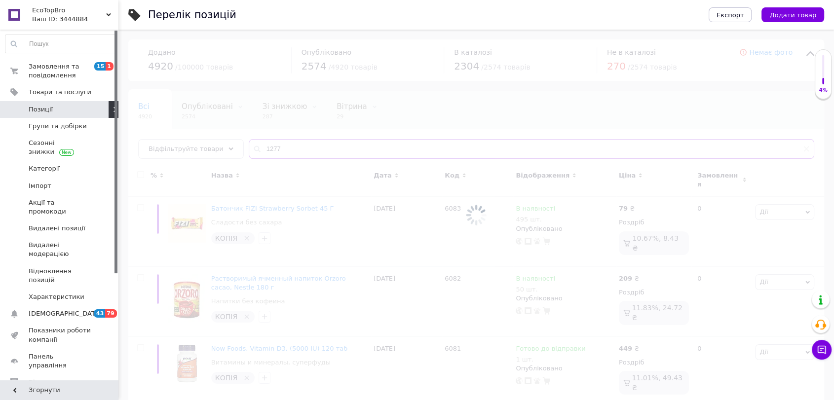
type input "1277"
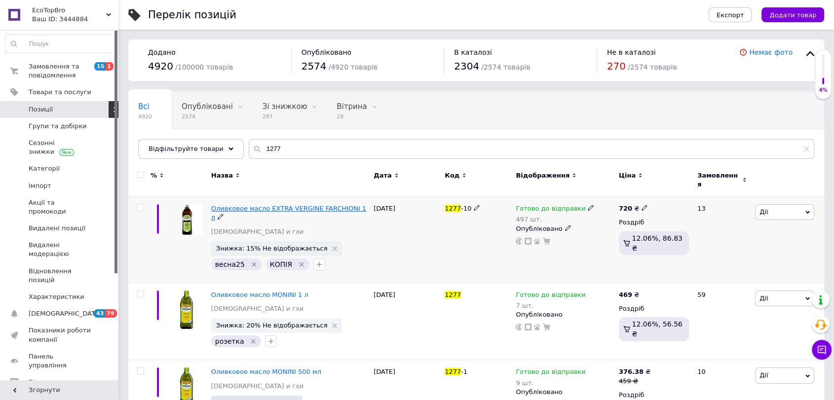
click at [229, 205] on span "Оливковое масло EXTRA VERGINE FARCHIONI 1 л" at bounding box center [288, 213] width 155 height 16
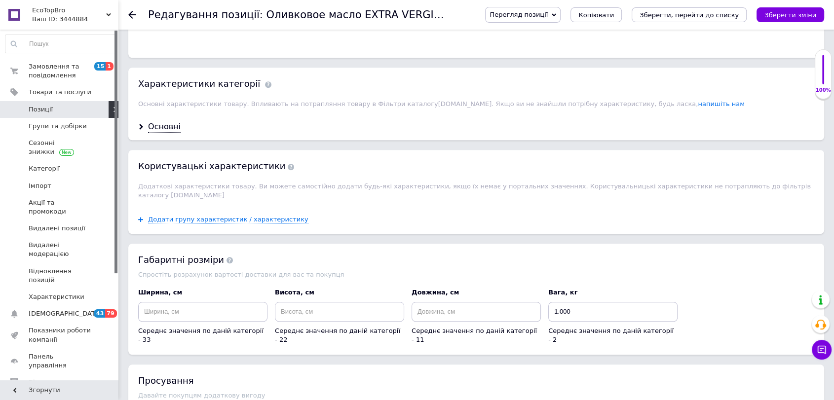
scroll to position [768, 0]
click at [158, 127] on div "Основні" at bounding box center [164, 125] width 33 height 11
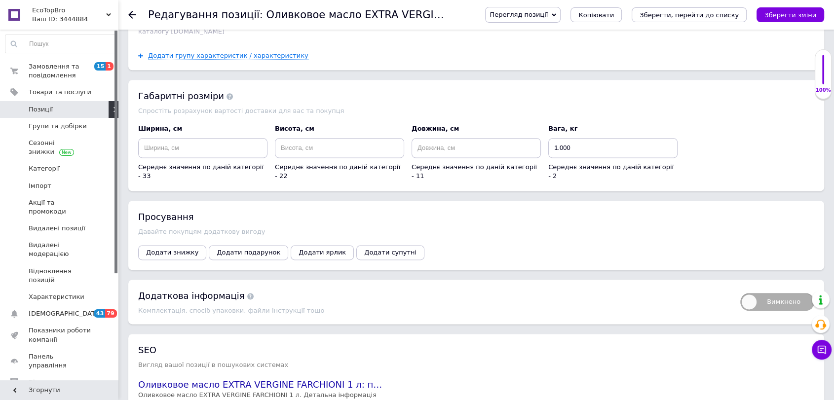
scroll to position [1261, 0]
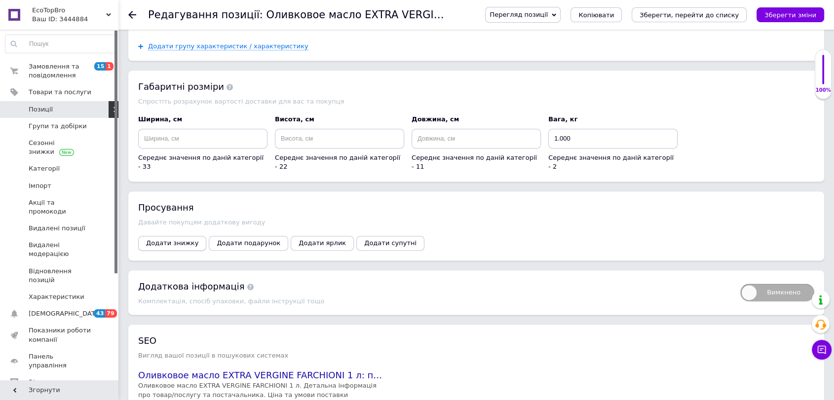
click at [156, 239] on span "Додати знижку" at bounding box center [172, 242] width 52 height 7
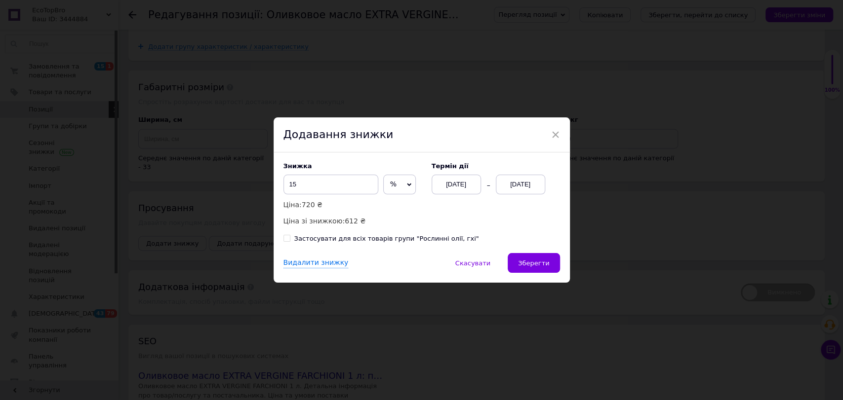
click at [660, 137] on div "× Додавання знижки Знижка 15 % ₴ Ціна: 720 ₴ Ціна зі знижкою: 612 ₴ Термін дії …" at bounding box center [421, 200] width 843 height 400
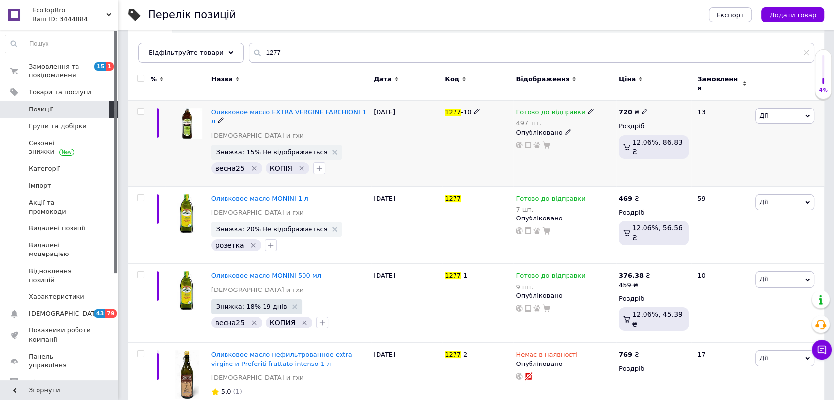
scroll to position [110, 0]
